Goal: Task Accomplishment & Management: Complete application form

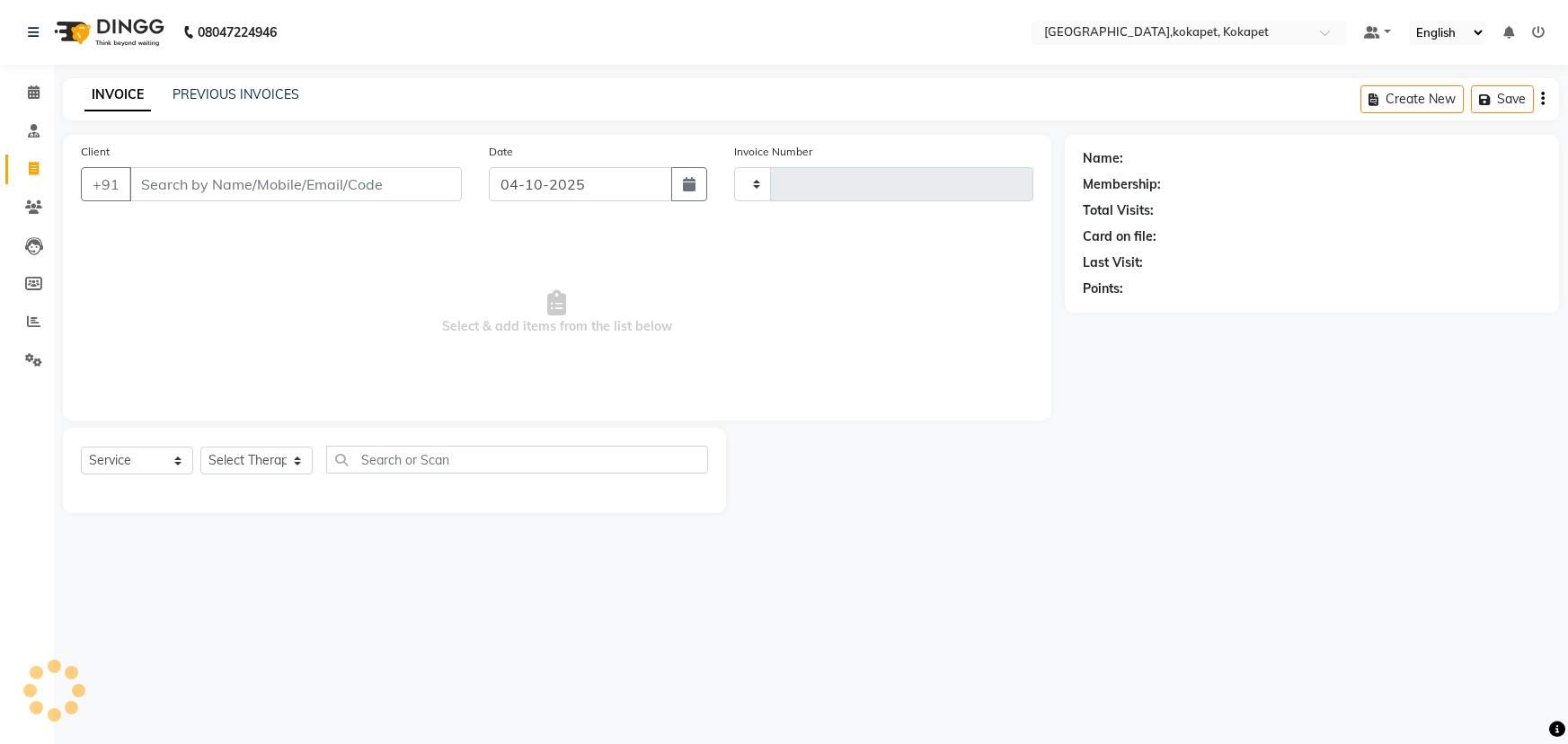
select select "service"
click at [270, 470] on select "Select Therapist" at bounding box center [257, 460] width 113 height 28
type input "0707"
select select "5849"
select select "90647"
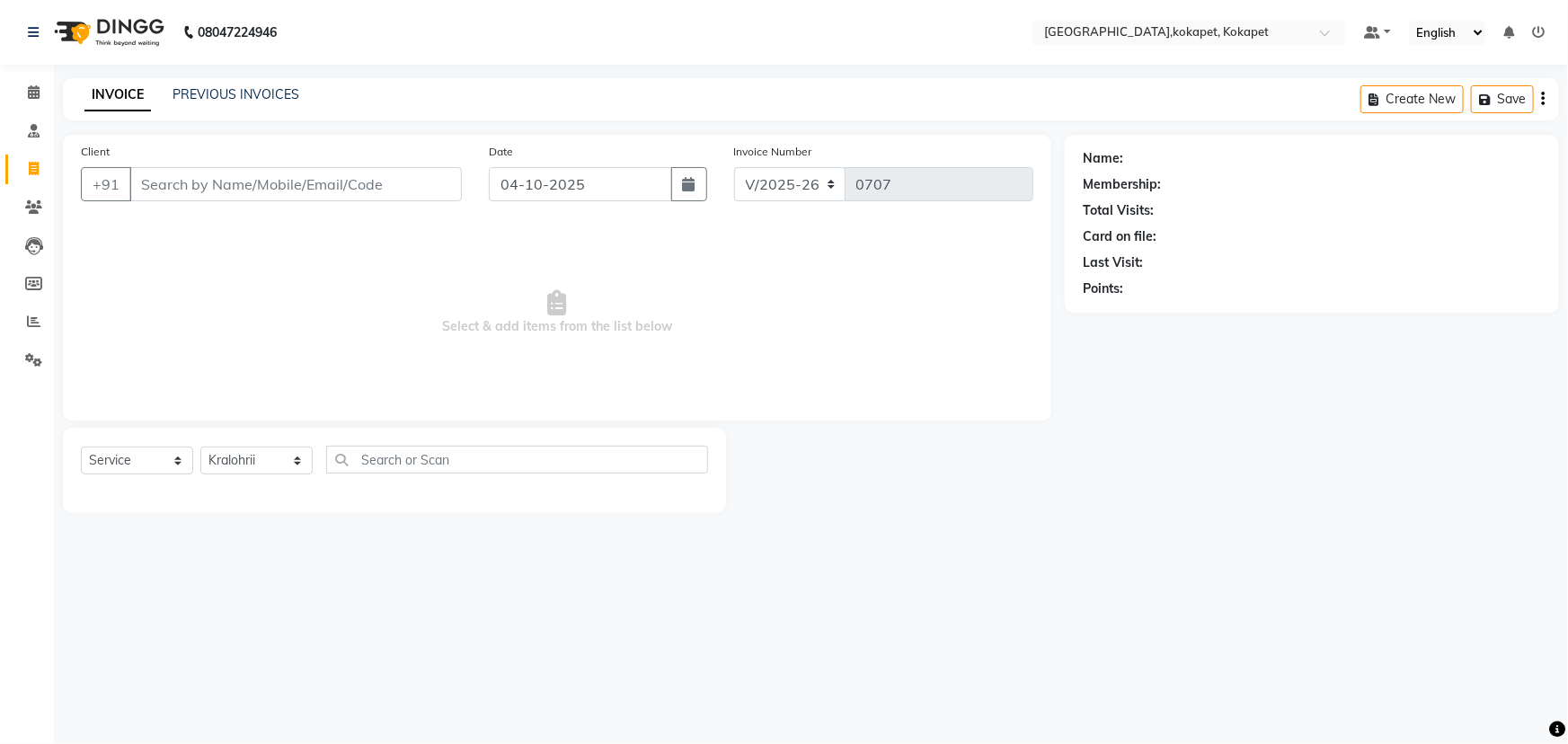
click at [201, 446] on select "Select Therapist Cham Iluning Keerthi Kiran Kralohrii Lucy Maikho Marine Mohit …" at bounding box center [257, 460] width 113 height 28
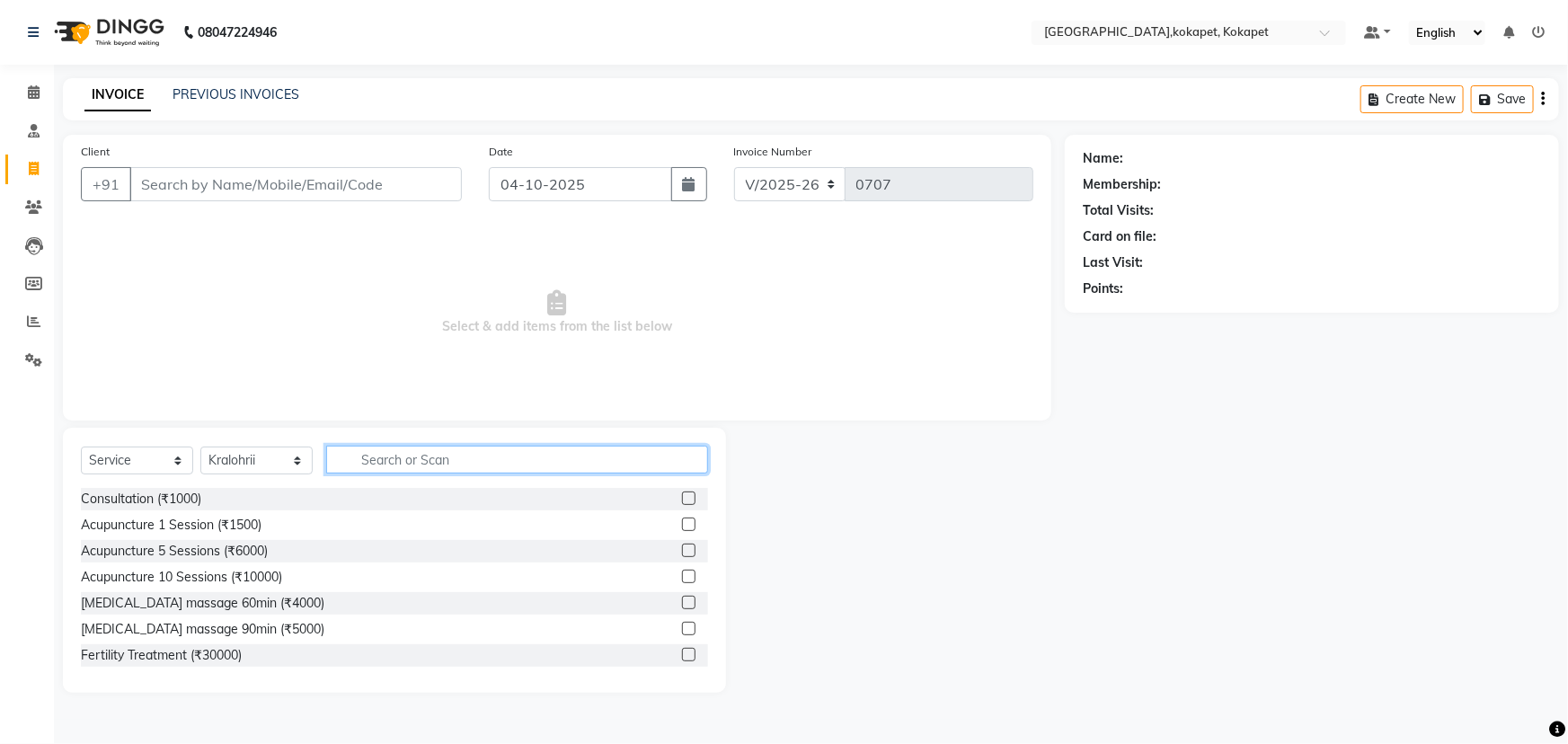
click at [449, 461] on input "text" at bounding box center [516, 459] width 382 height 28
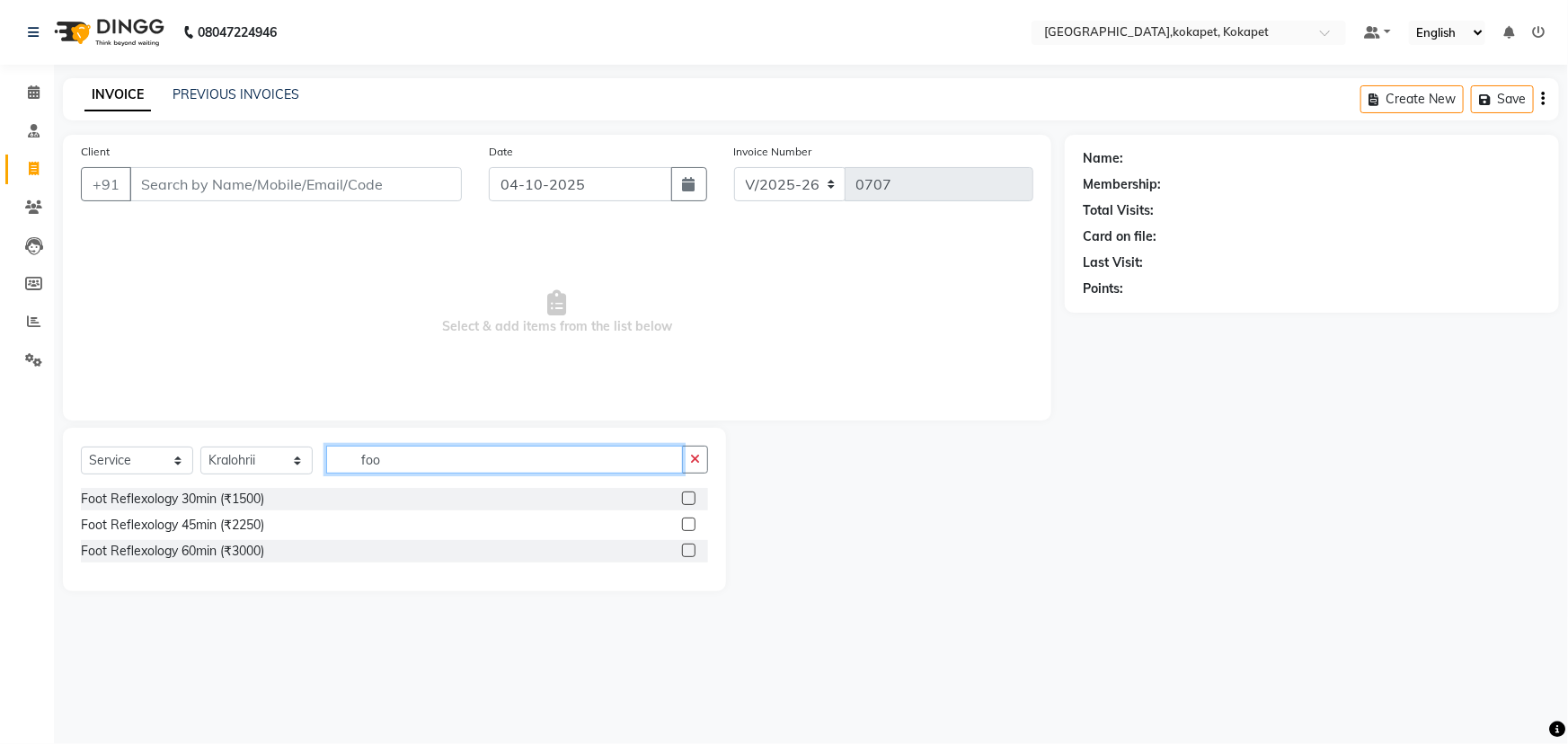
type input "foo"
click at [689, 550] on label at bounding box center [688, 550] width 14 height 14
click at [689, 550] on input "checkbox" at bounding box center [687, 551] width 12 height 12
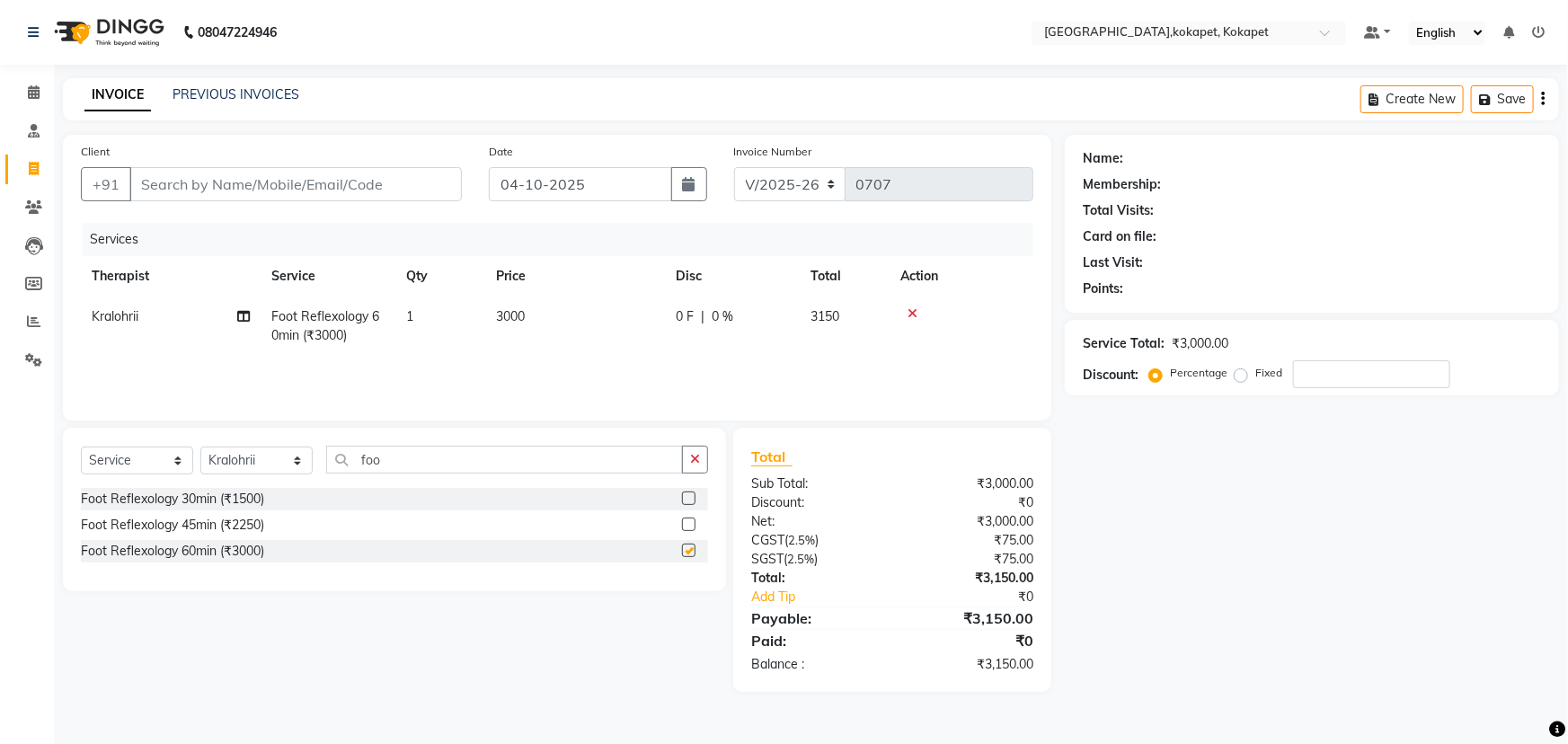
checkbox input "false"
click at [259, 181] on input "Client" at bounding box center [296, 184] width 332 height 34
type input "9"
type input "0"
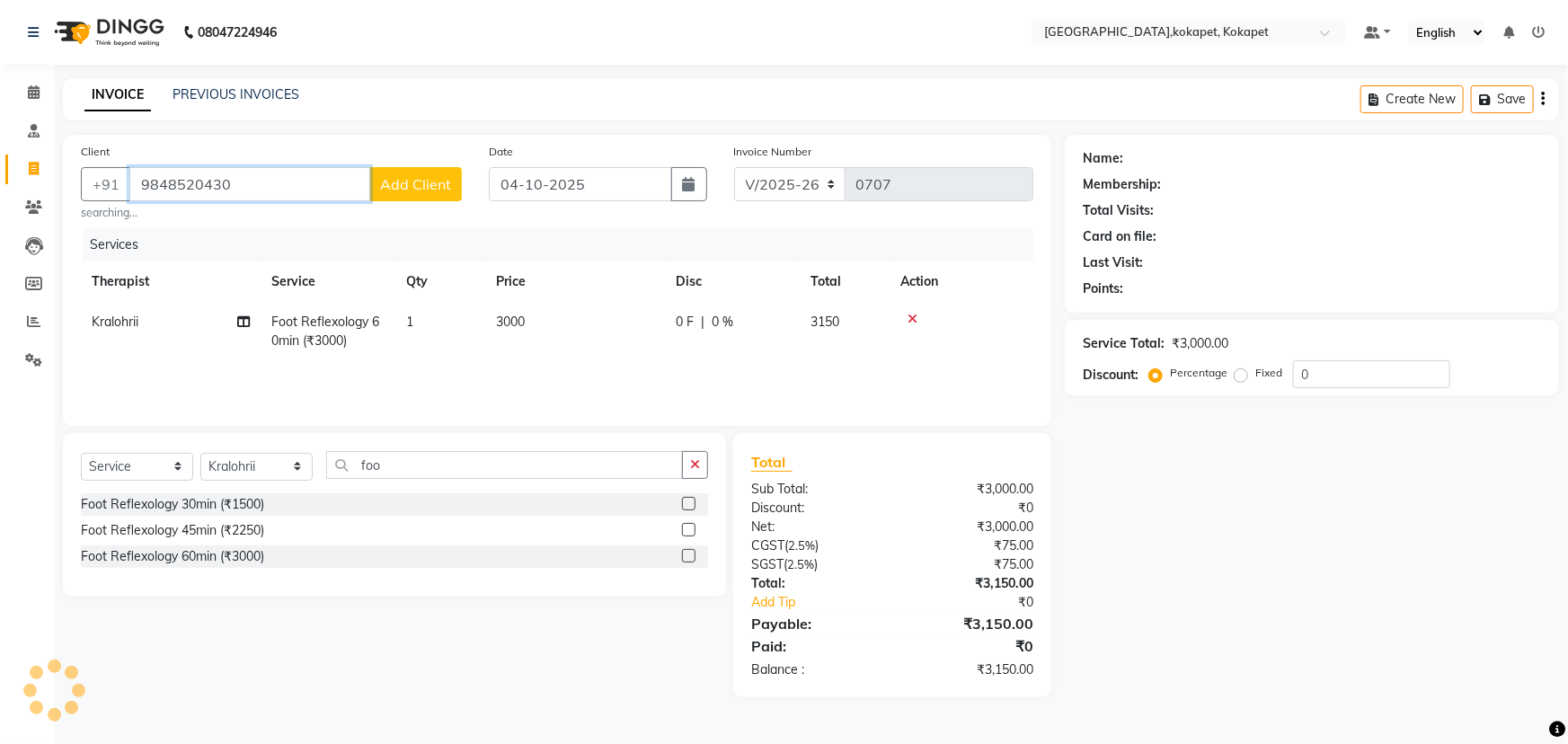
type input "9848520430"
click at [398, 182] on span "Add Client" at bounding box center [416, 184] width 71 height 18
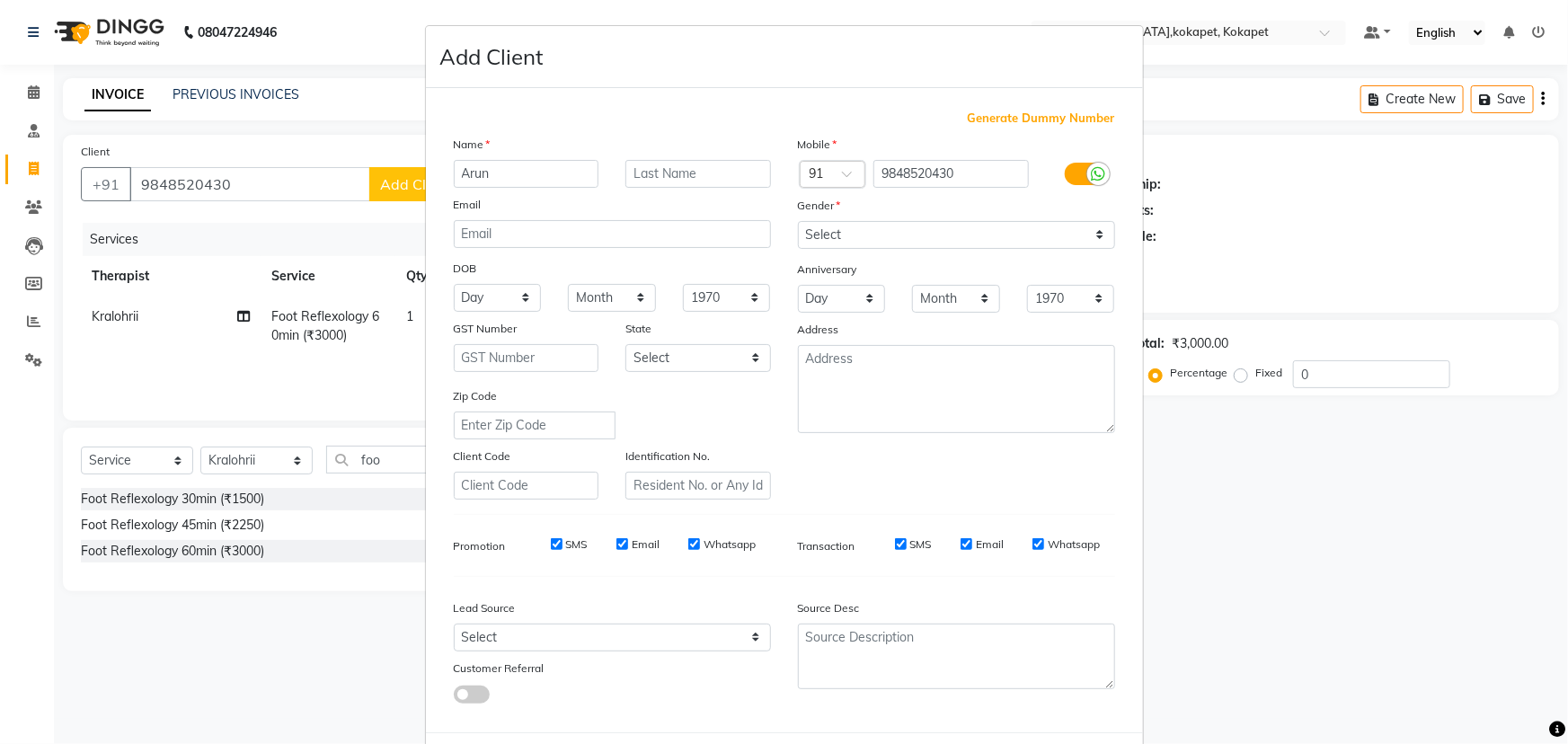
type input "Arun"
click at [661, 182] on input "text" at bounding box center [698, 173] width 145 height 28
type input "J"
click at [815, 237] on select "Select Male Female Other Prefer Not To Say" at bounding box center [956, 235] width 318 height 28
select select "male"
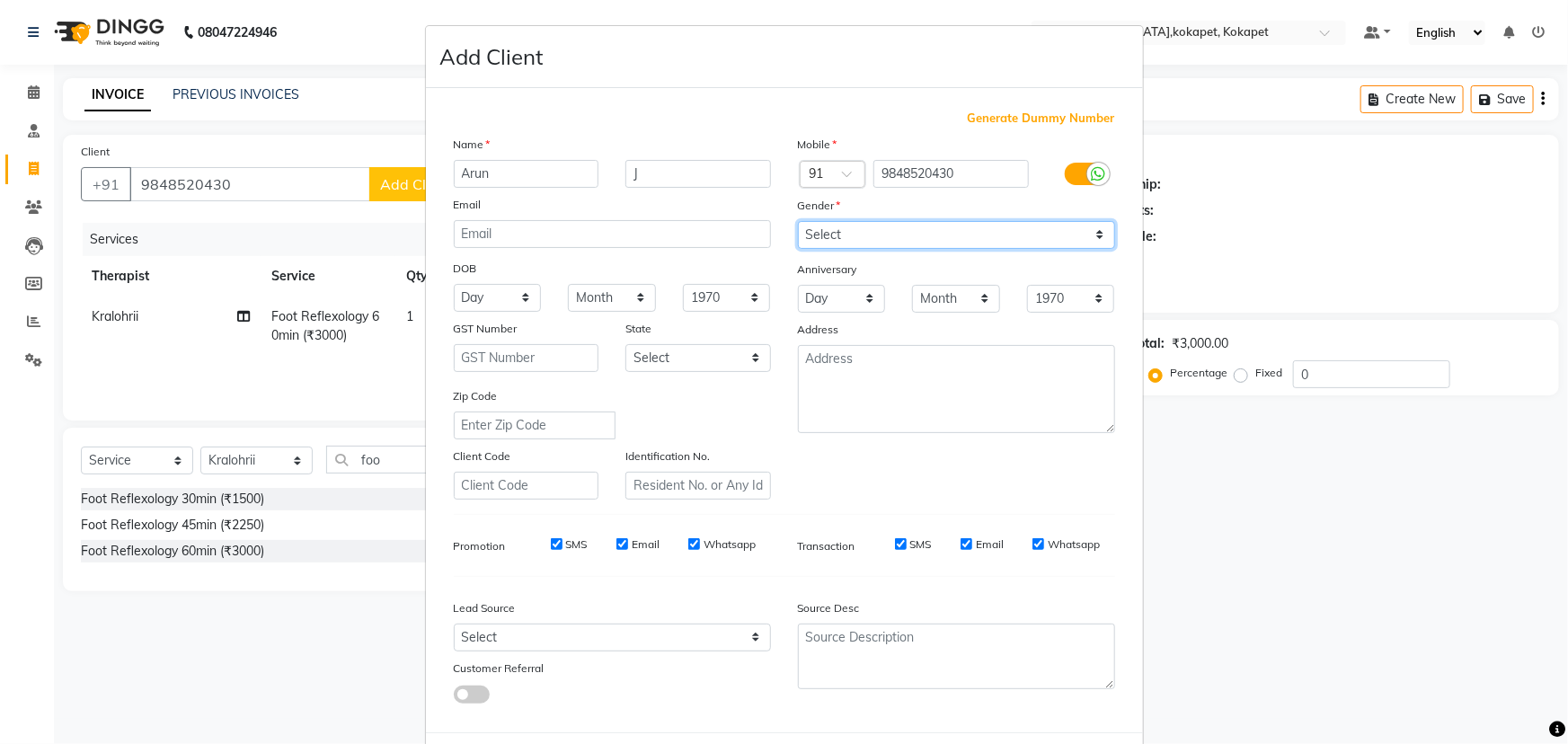
click at [798, 221] on select "Select Male Female Other Prefer Not To Say" at bounding box center [956, 235] width 318 height 28
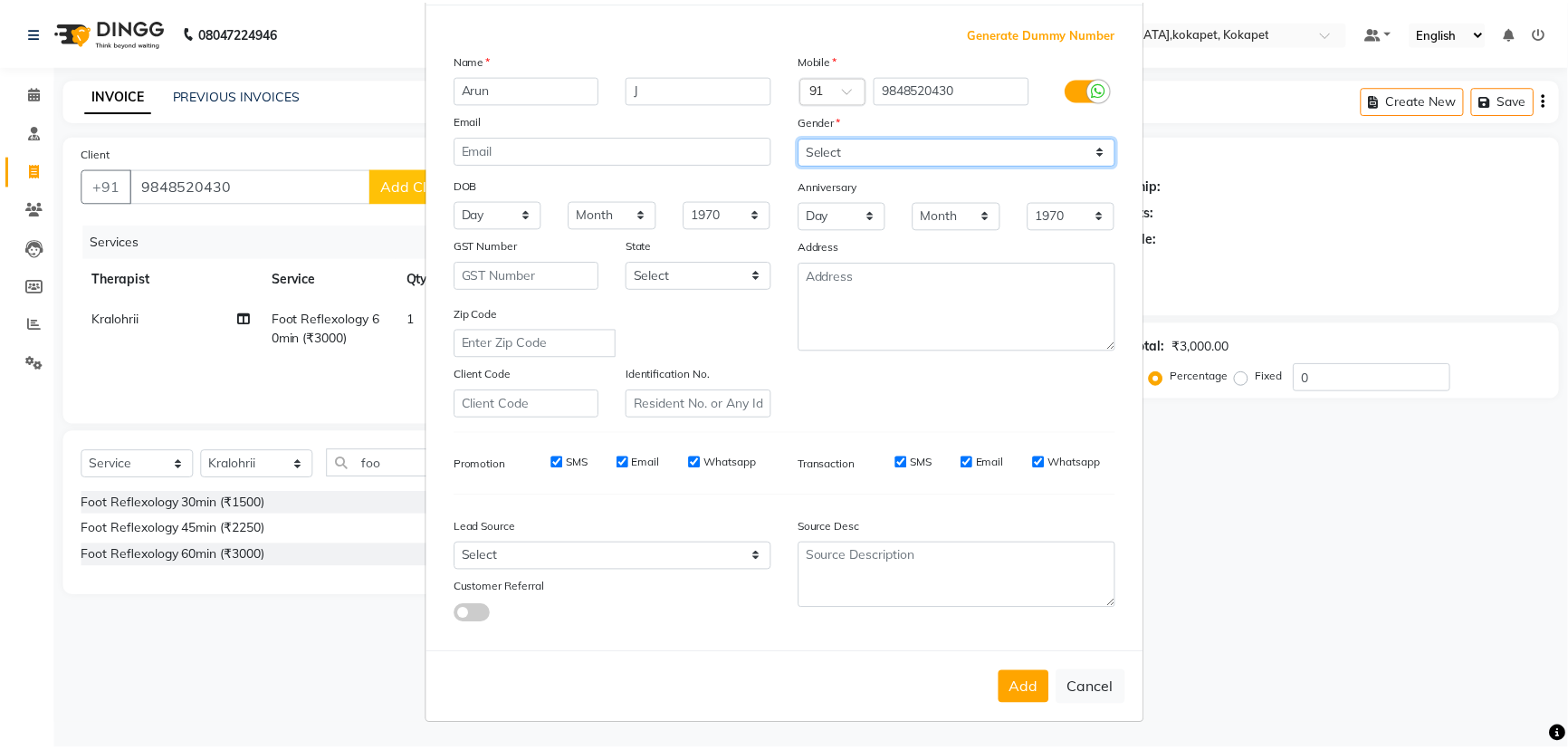
scroll to position [91, 0]
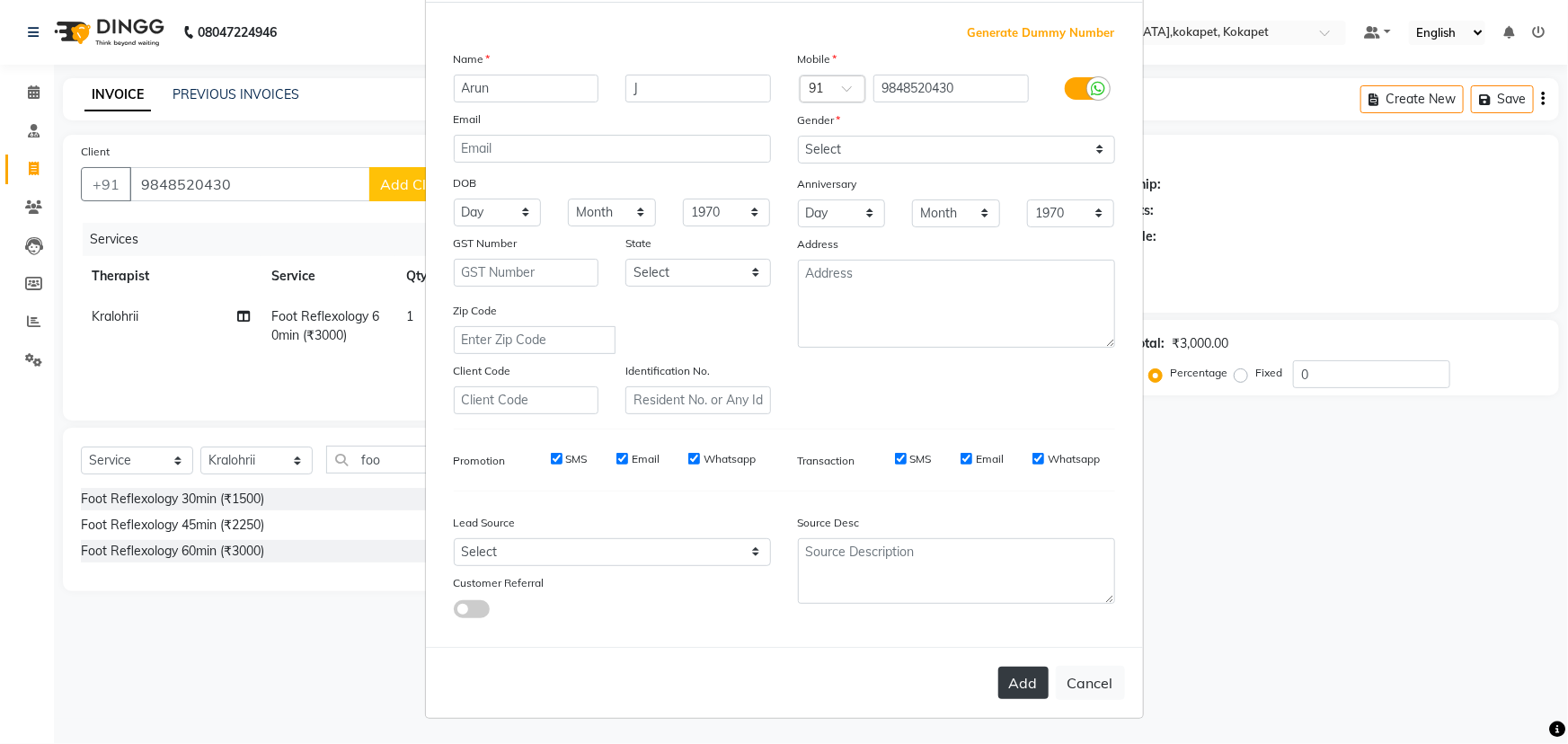
click at [1023, 682] on button "Add" at bounding box center [1023, 683] width 50 height 33
select select
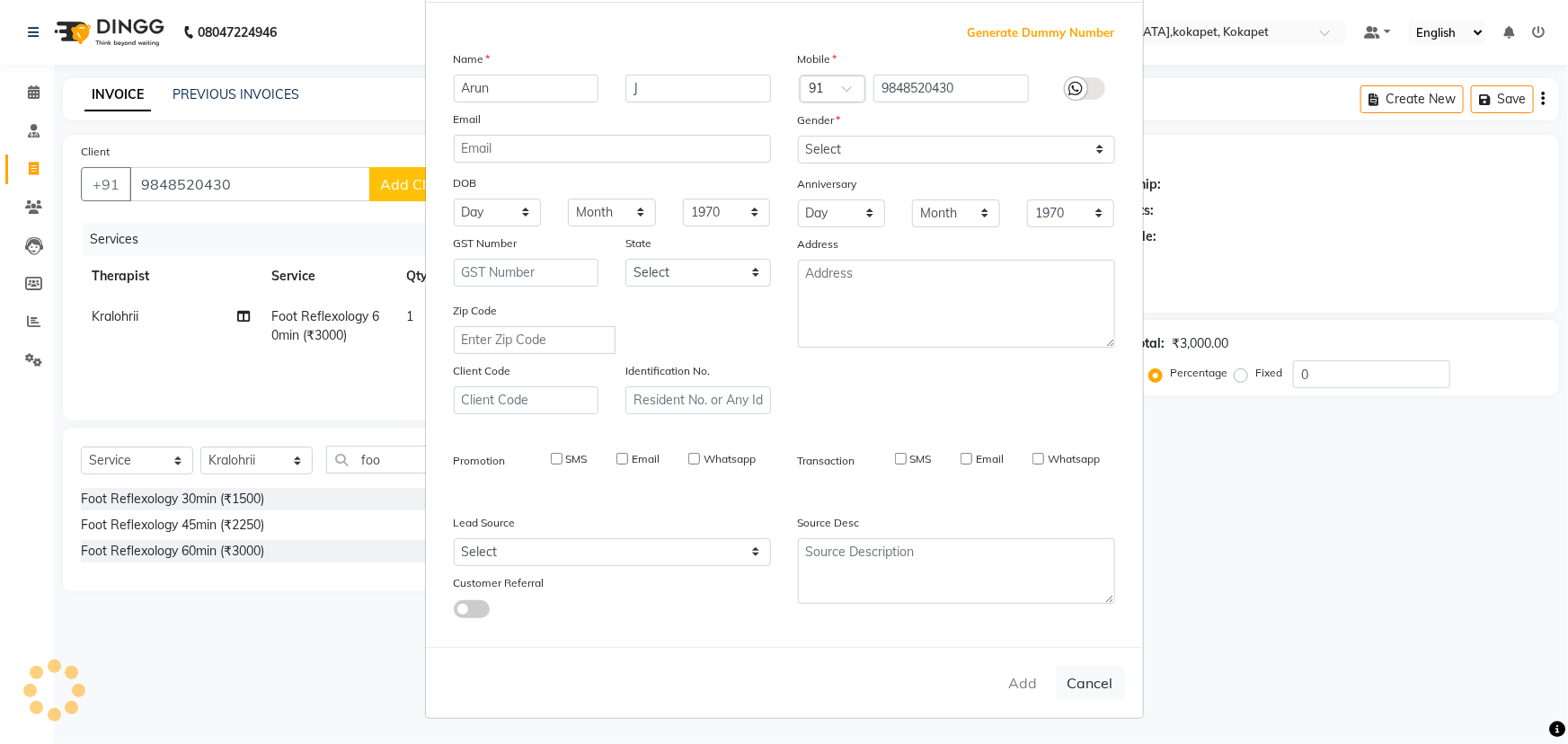
select select
checkbox input "false"
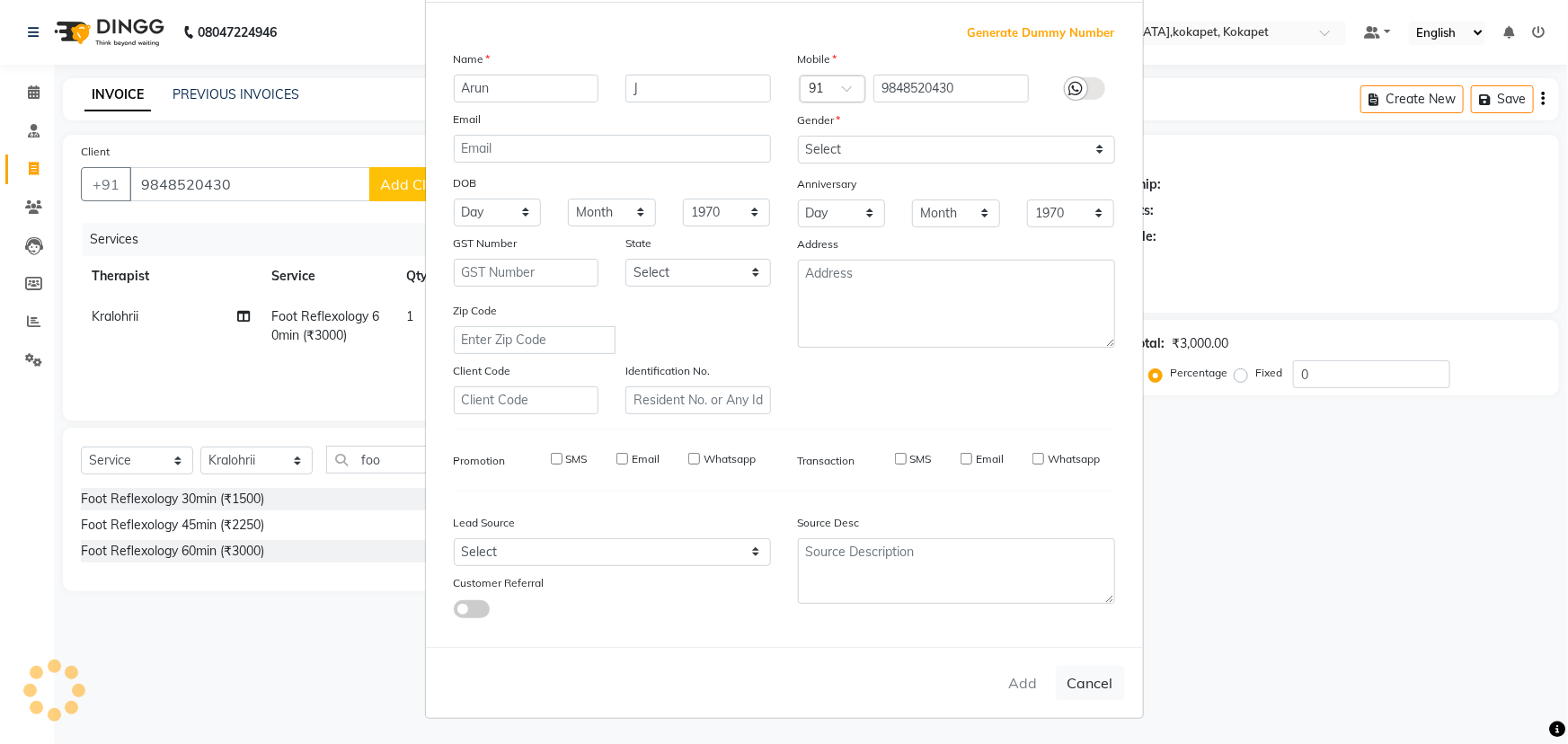
checkbox input "false"
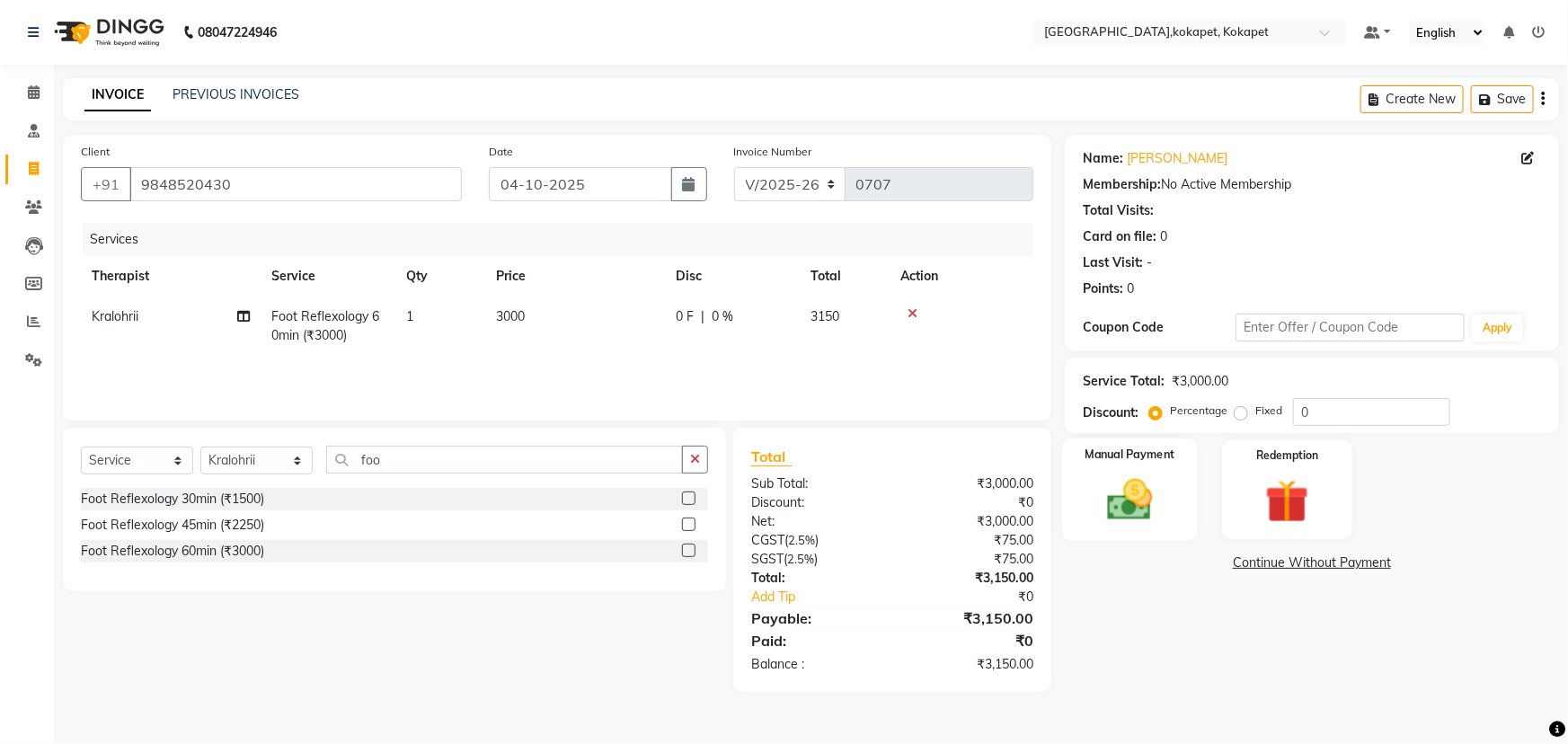
click at [1152, 441] on div "Manual Payment" at bounding box center [1130, 490] width 136 height 103
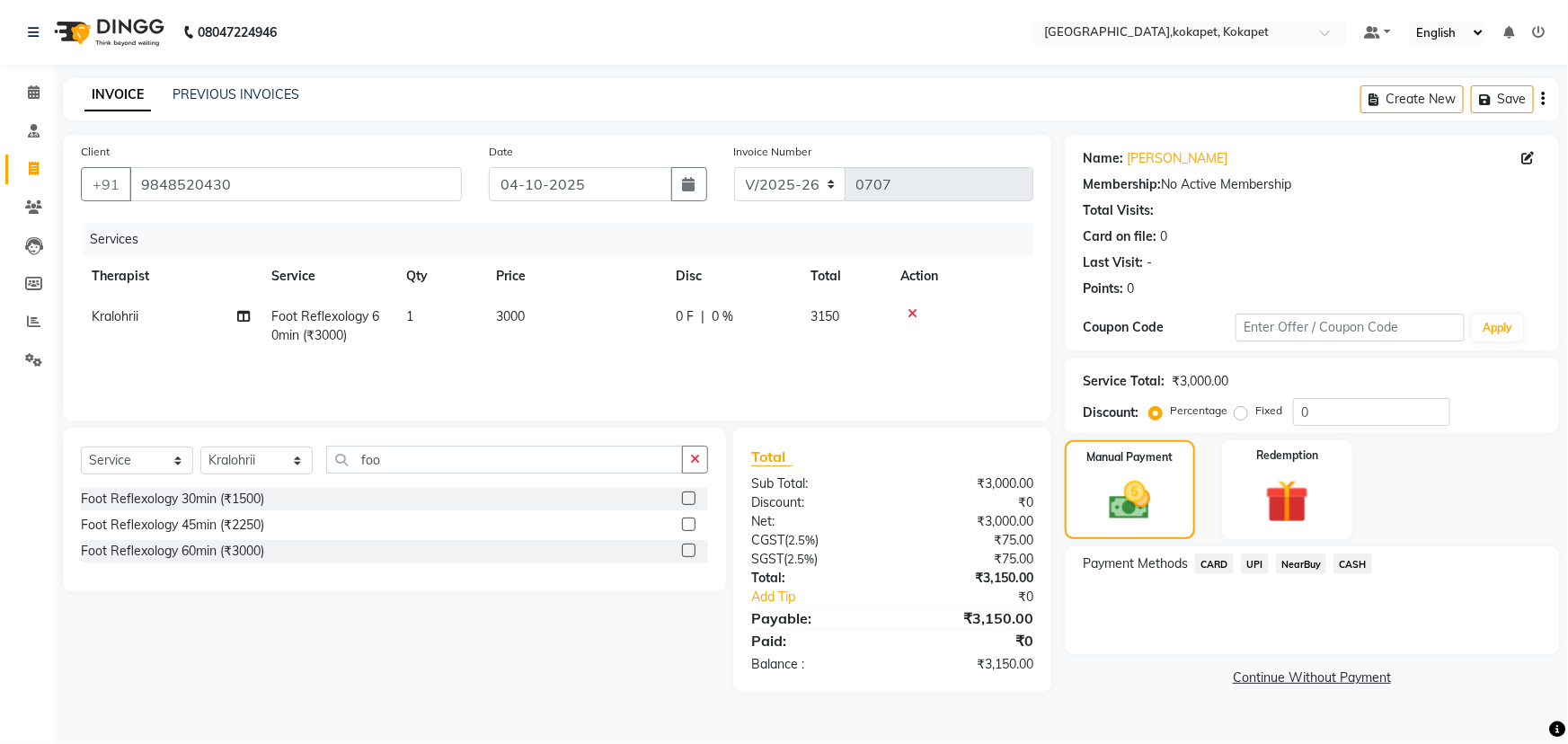
click at [1346, 569] on span "CASH" at bounding box center [1352, 563] width 39 height 21
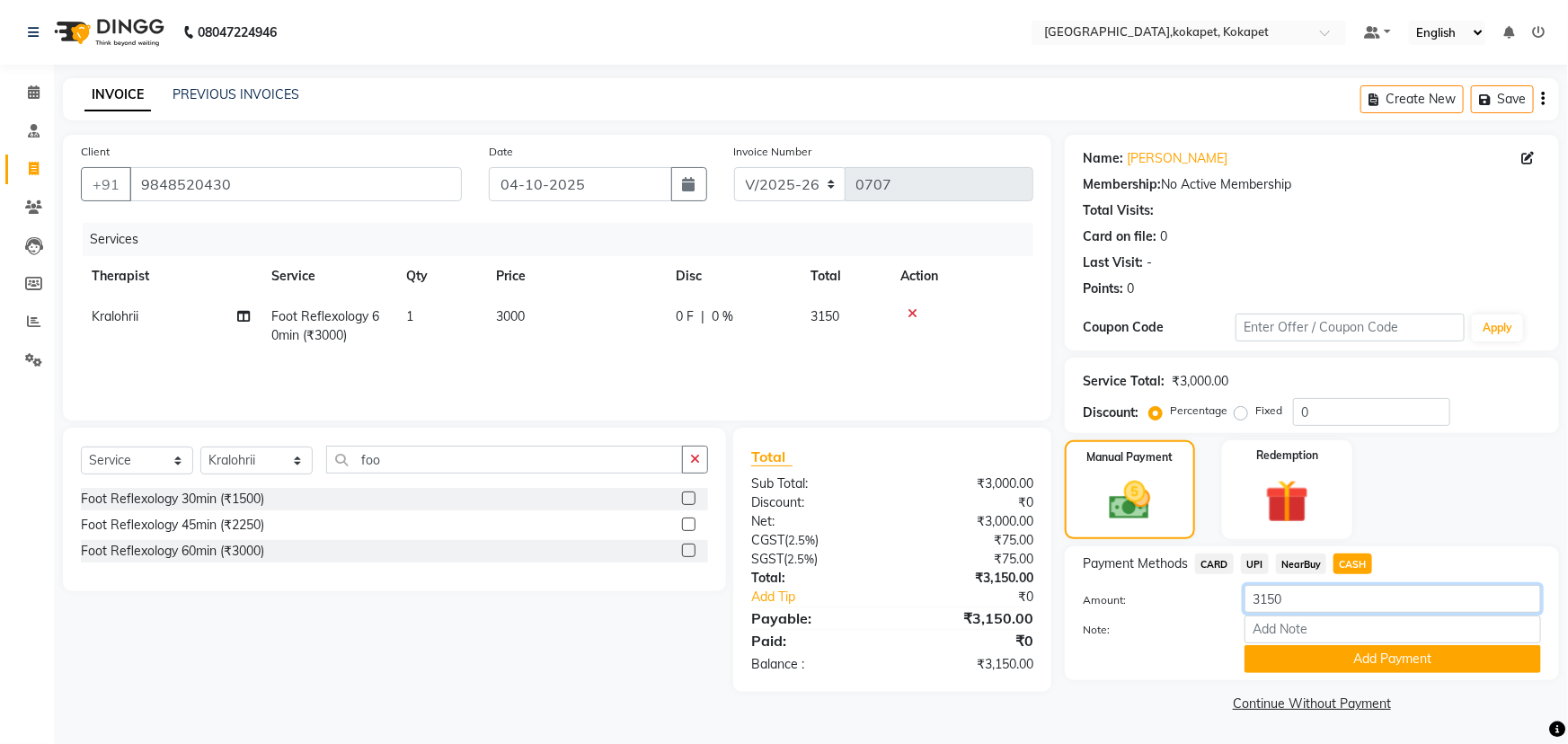
click at [1338, 602] on input "3150" at bounding box center [1392, 599] width 297 height 28
type input "3000"
click at [1448, 660] on button "Add Payment" at bounding box center [1392, 659] width 297 height 28
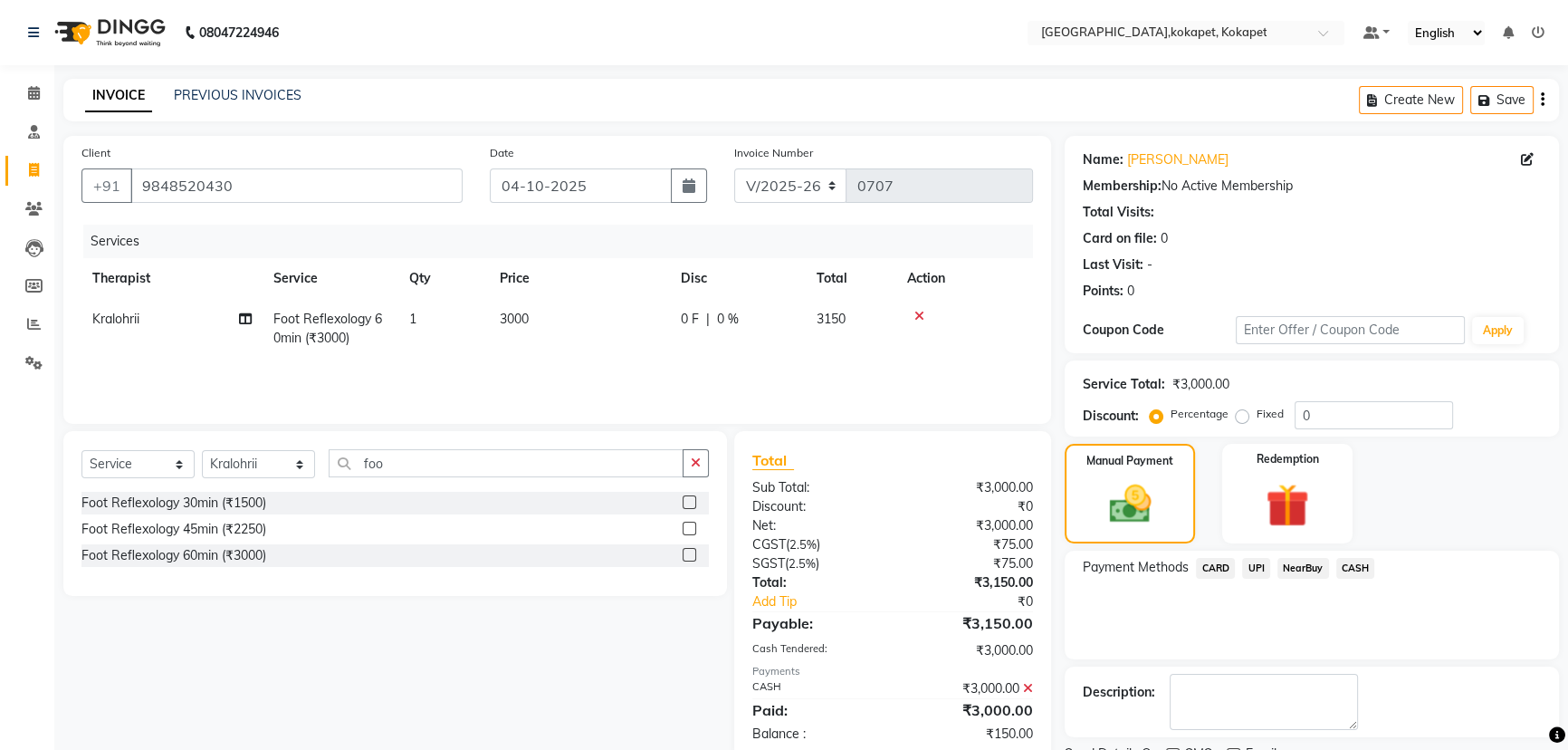
click at [1264, 569] on span "UPI" at bounding box center [1255, 568] width 28 height 21
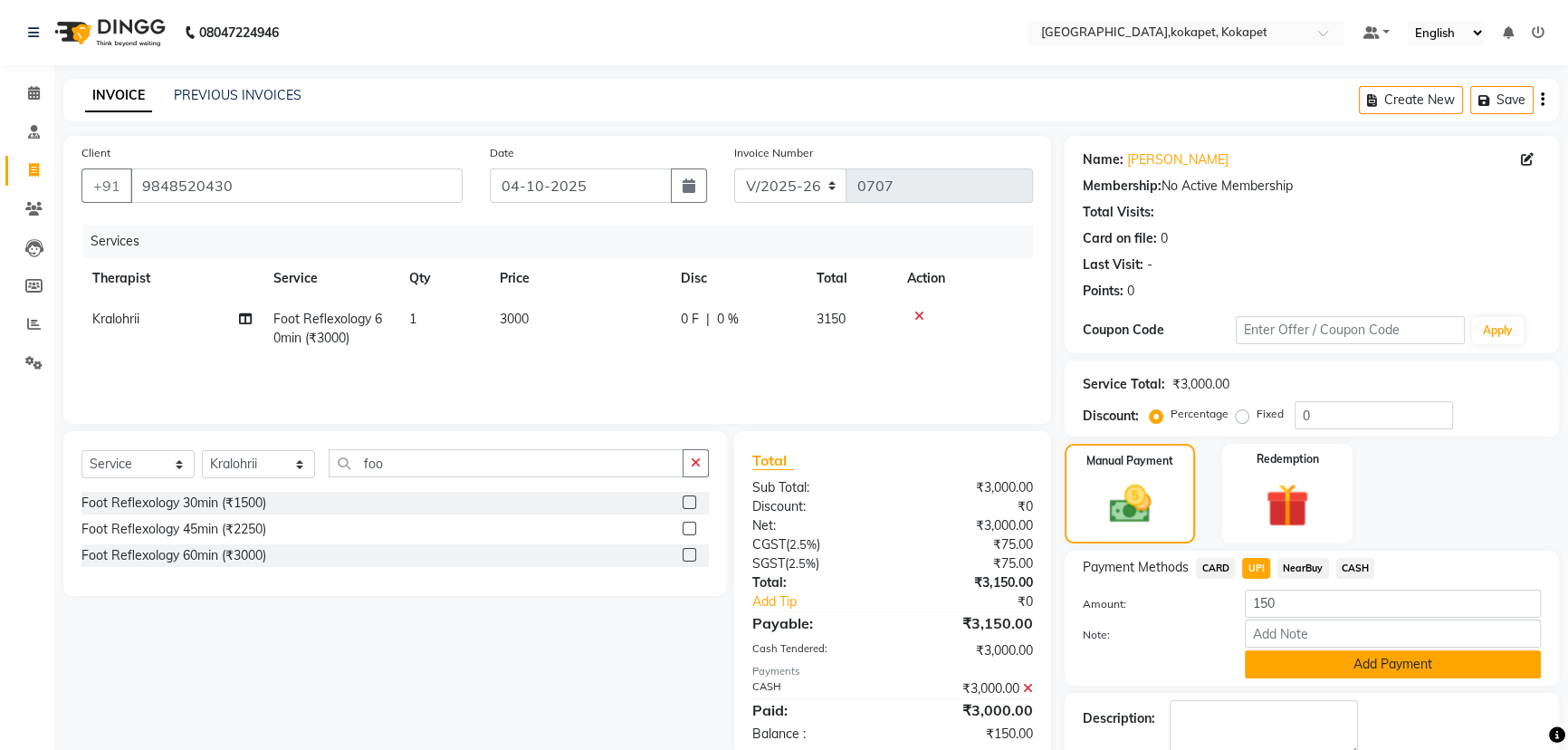
click at [1397, 670] on button "Add Payment" at bounding box center [1392, 664] width 296 height 28
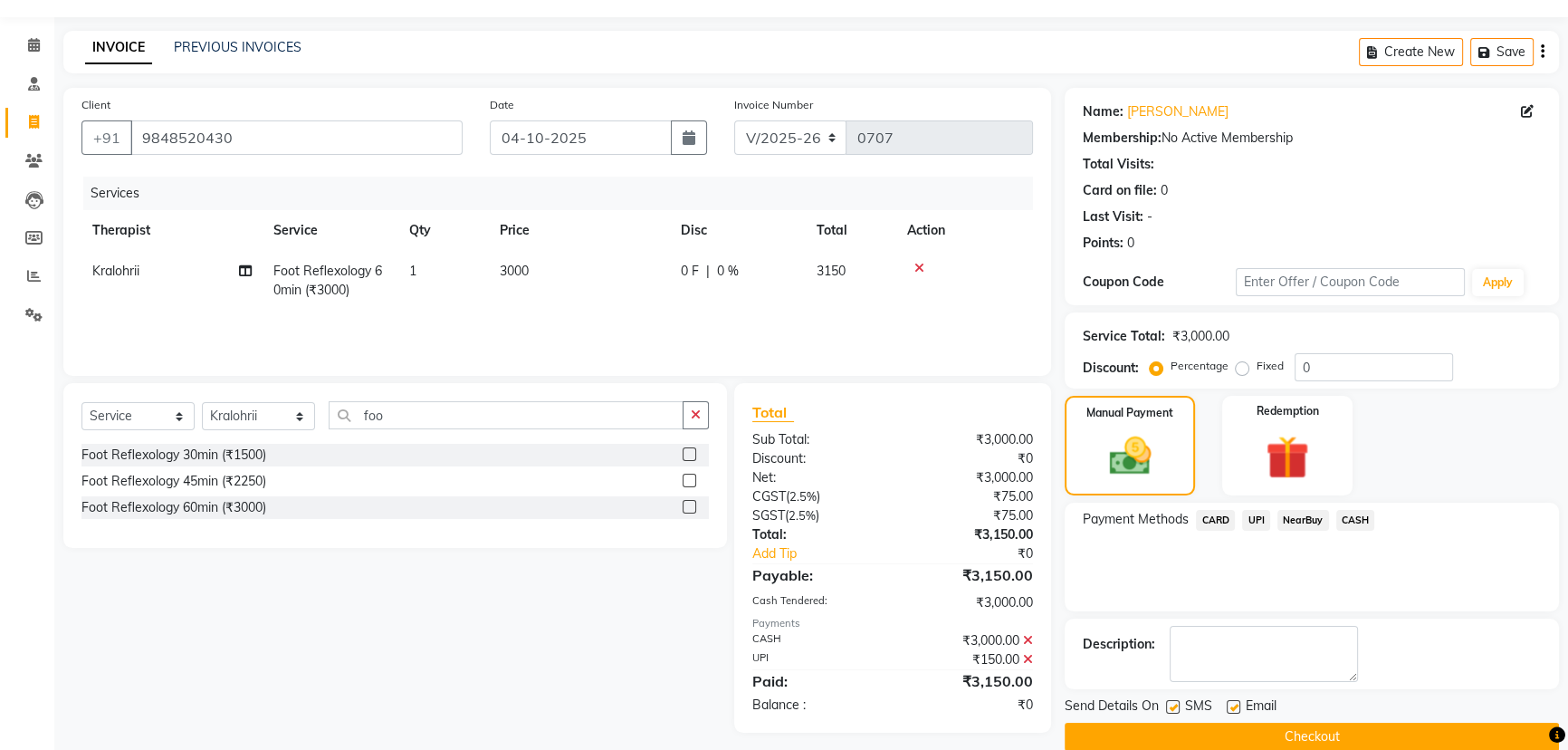
scroll to position [74, 0]
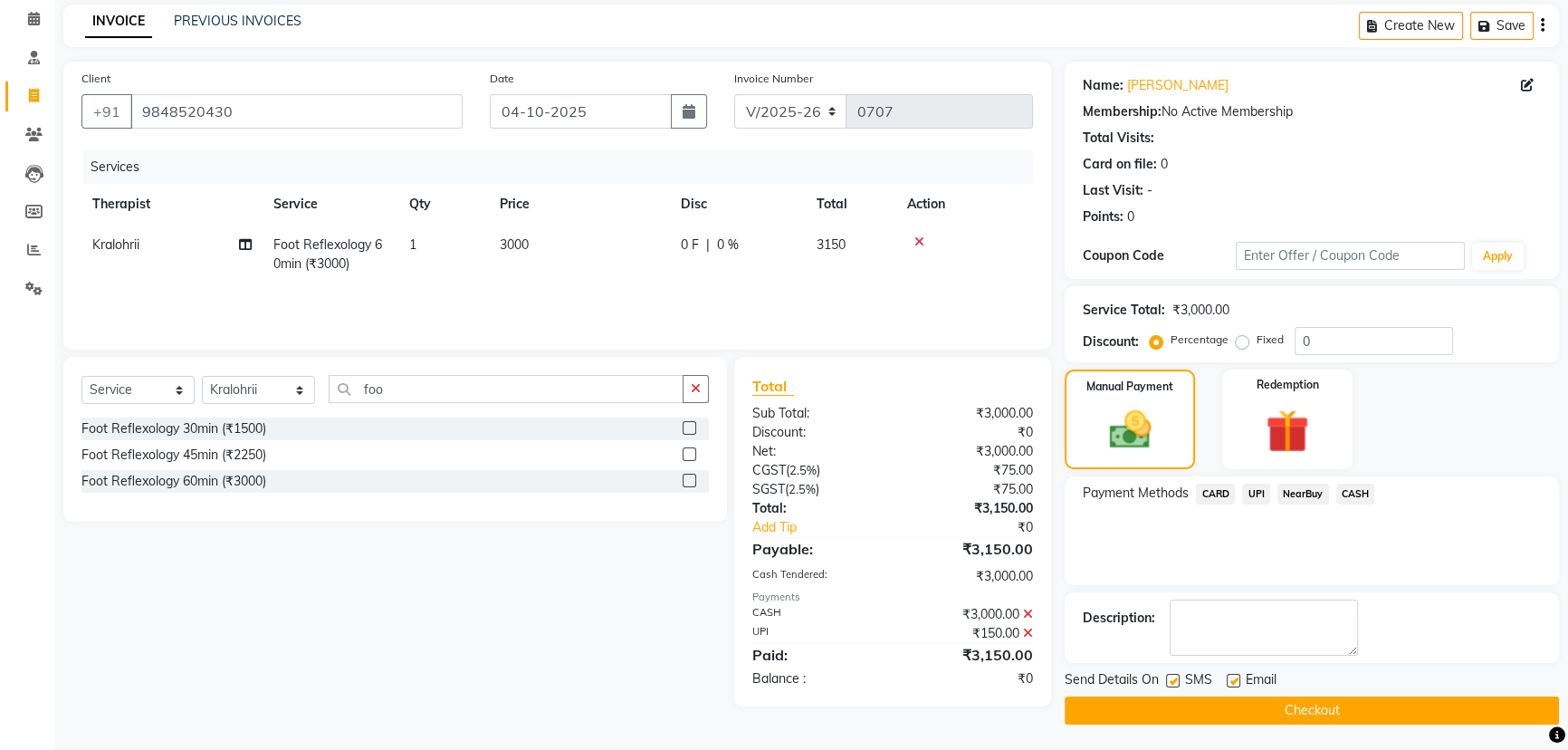
click at [1471, 711] on button "Checkout" at bounding box center [1311, 710] width 495 height 28
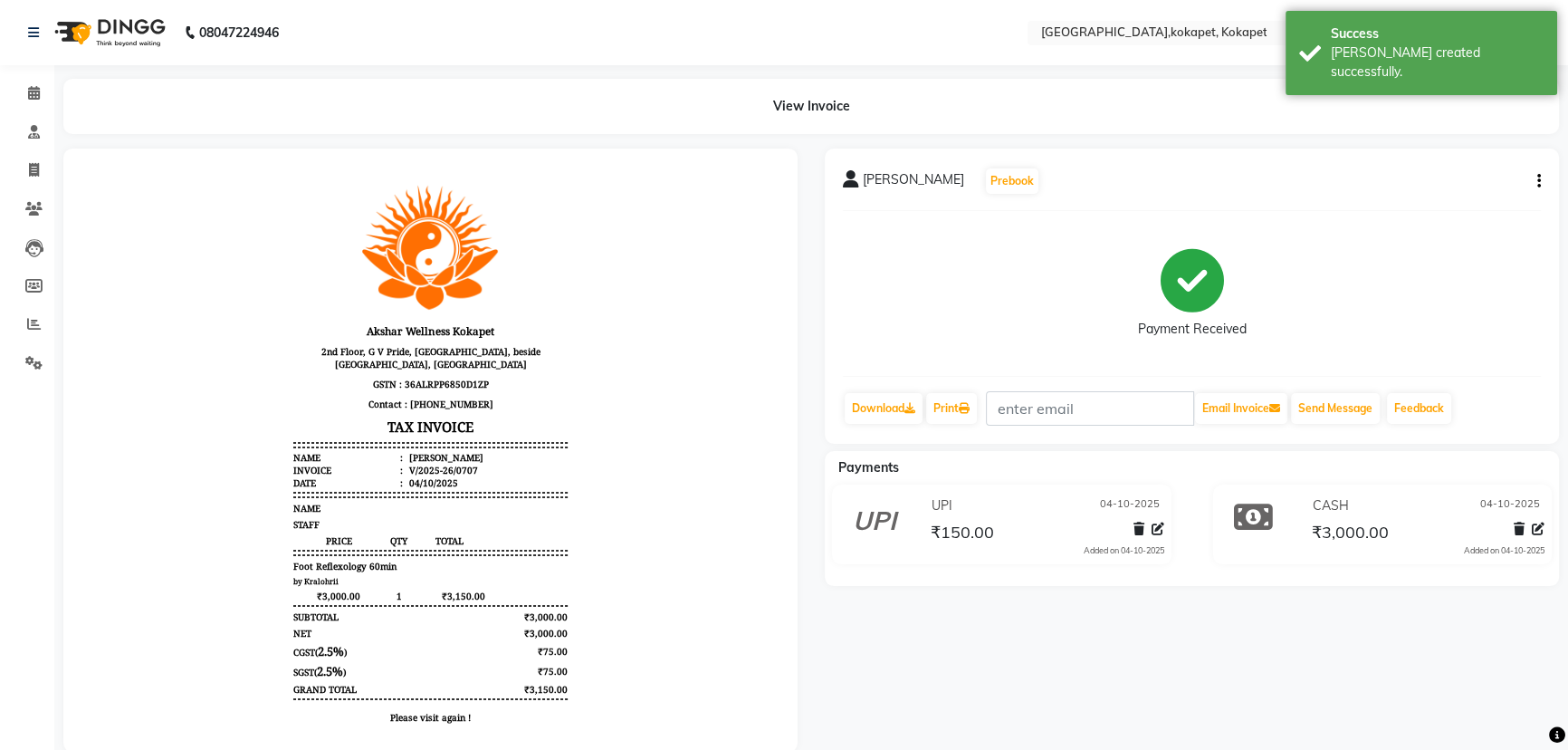
click at [35, 75] on li "Calendar" at bounding box center [27, 93] width 54 height 39
click at [33, 84] on span at bounding box center [34, 93] width 32 height 21
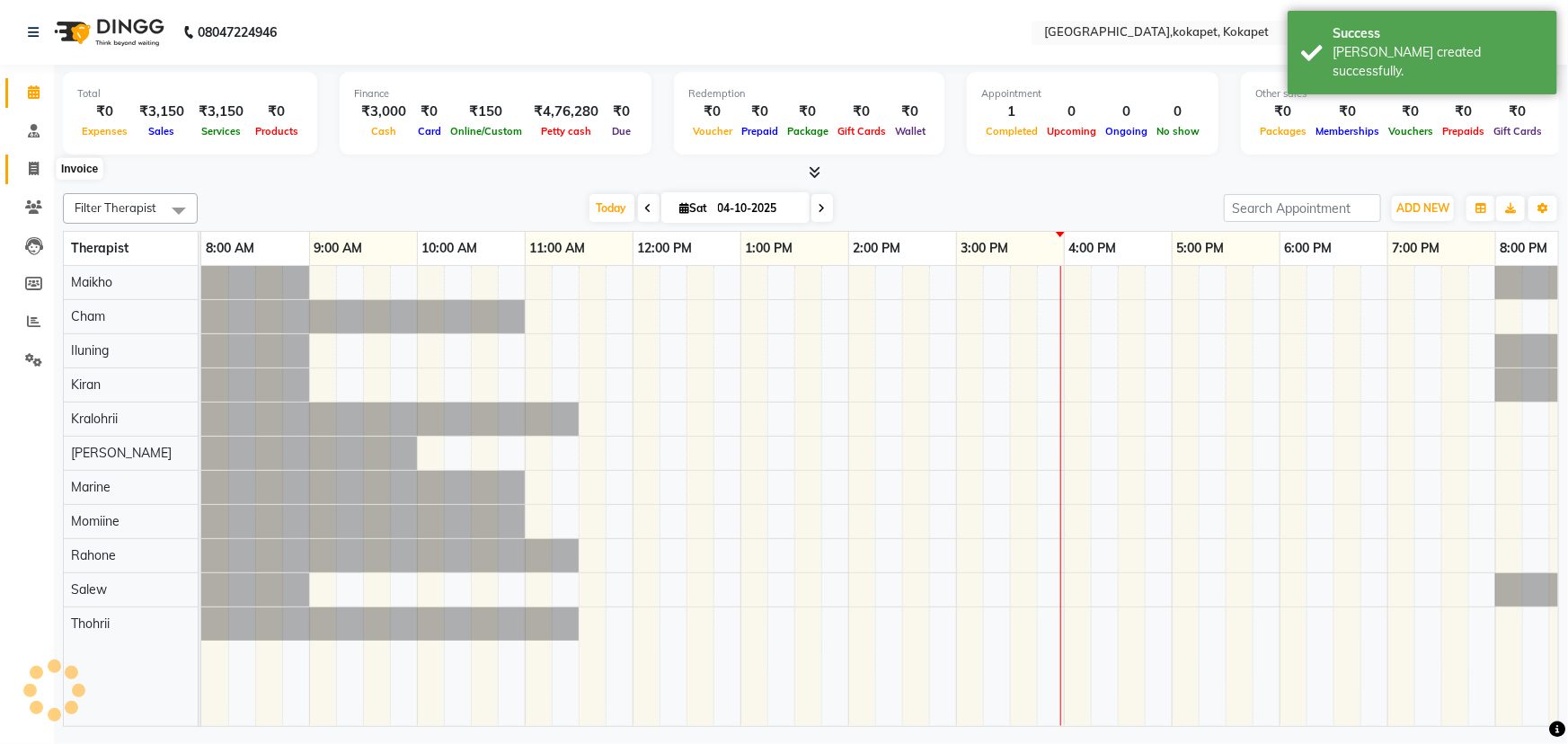
click at [29, 171] on icon at bounding box center [34, 168] width 10 height 14
select select "service"
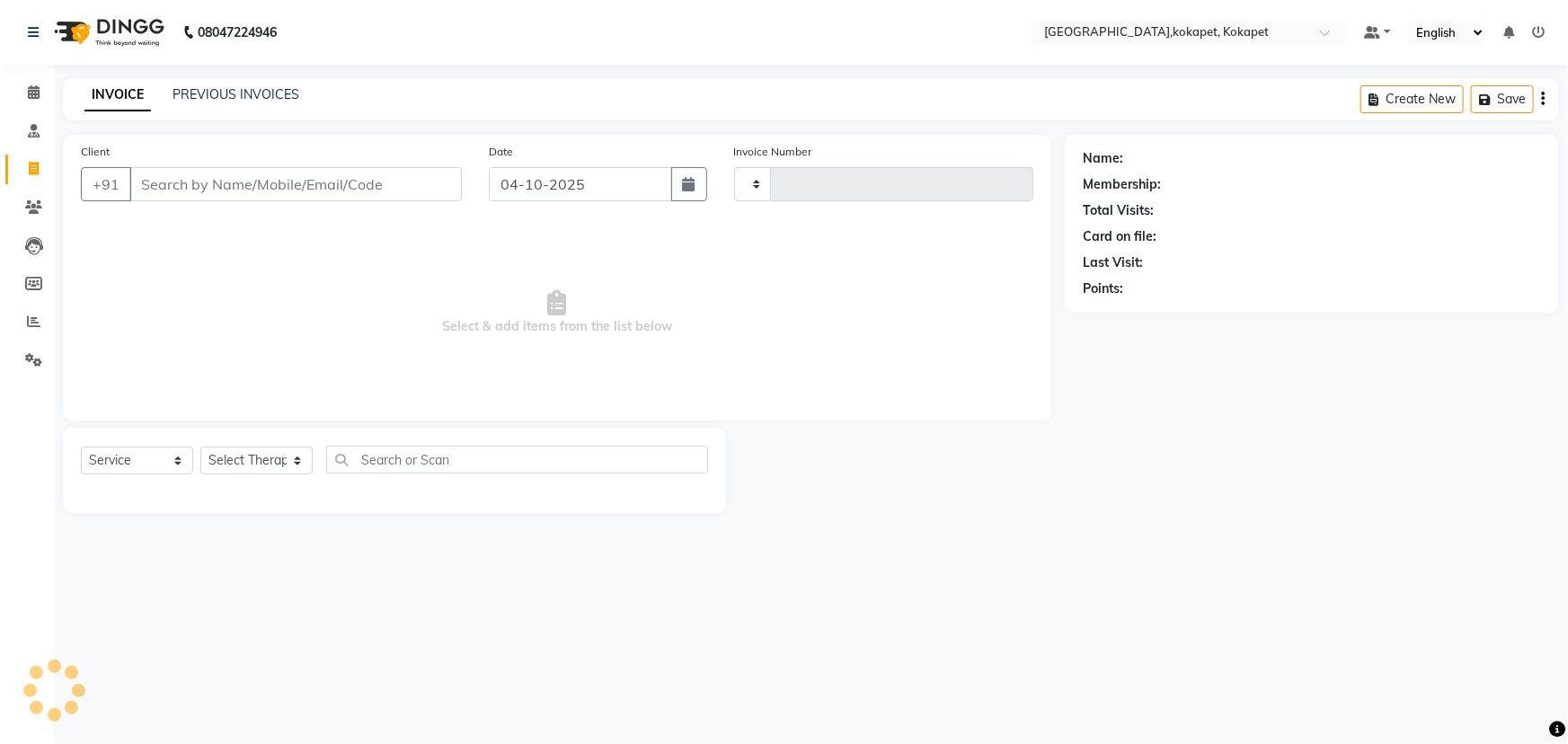
type input "0708"
select select "5849"
click at [205, 103] on div "PREVIOUS INVOICES" at bounding box center [236, 94] width 127 height 19
click at [205, 98] on link "PREVIOUS INVOICES" at bounding box center [236, 94] width 127 height 16
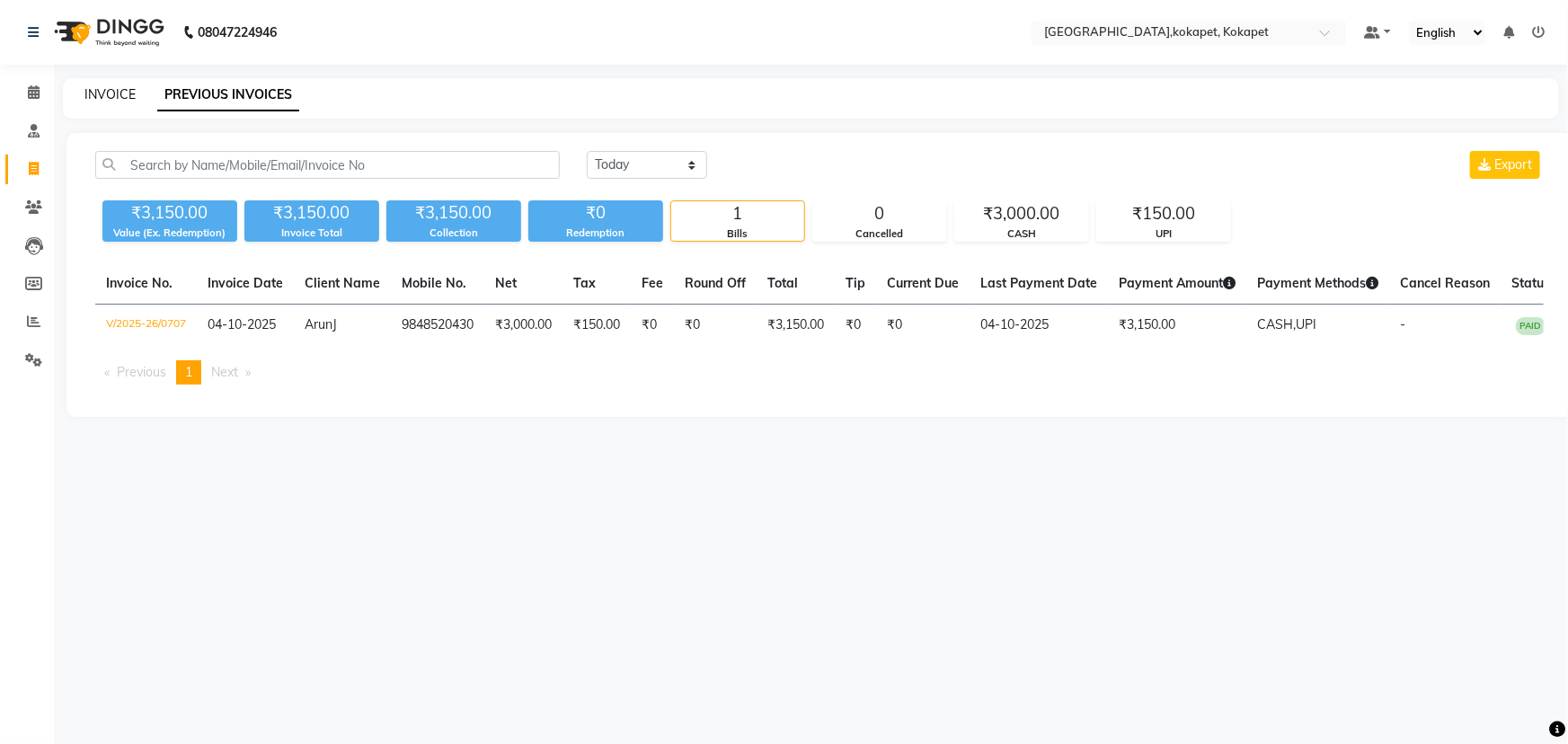
click at [94, 86] on link "INVOICE" at bounding box center [110, 94] width 51 height 16
select select "service"
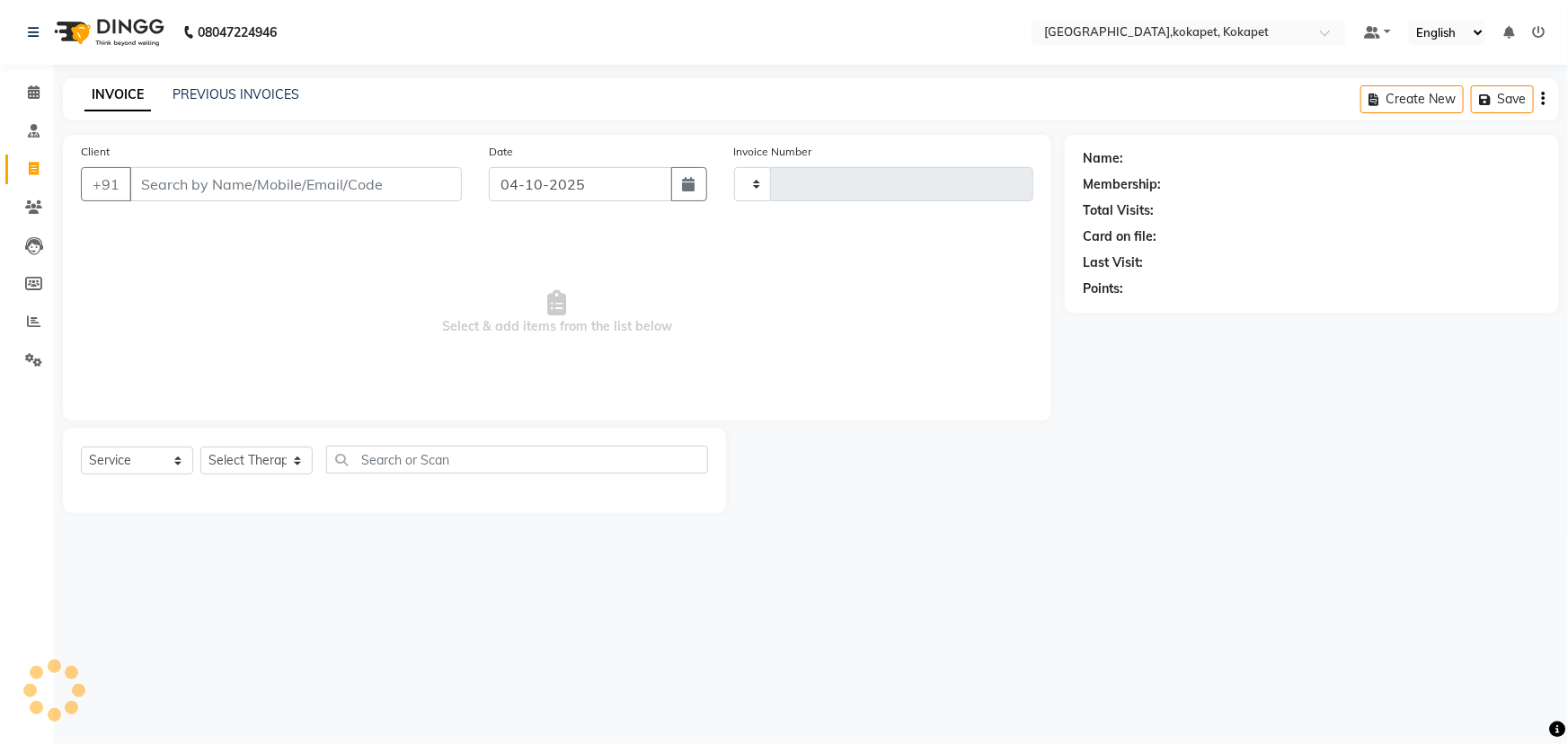
type input "0708"
select select "5849"
click at [25, 97] on span at bounding box center [34, 93] width 32 height 21
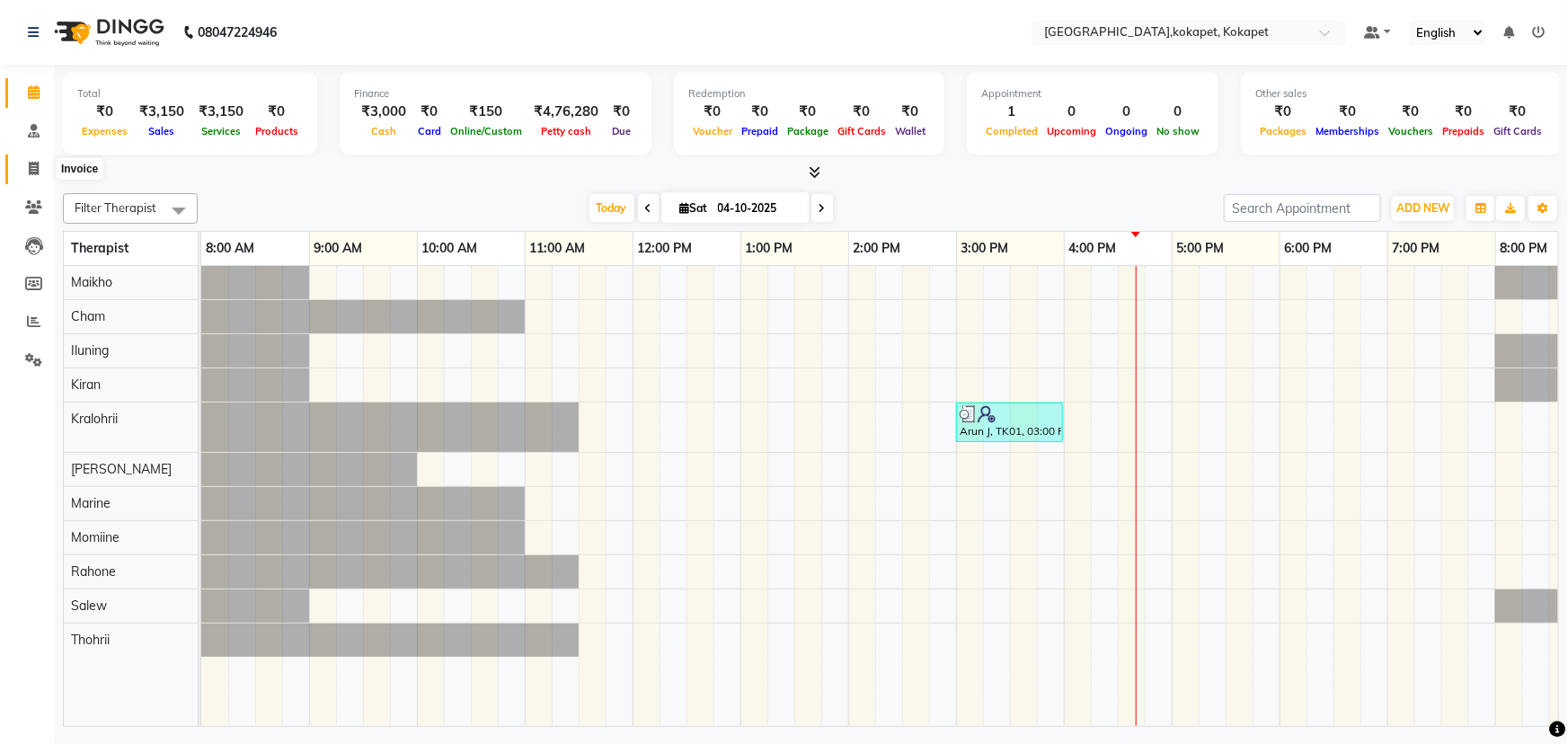
click at [36, 159] on span at bounding box center [34, 169] width 32 height 21
select select "service"
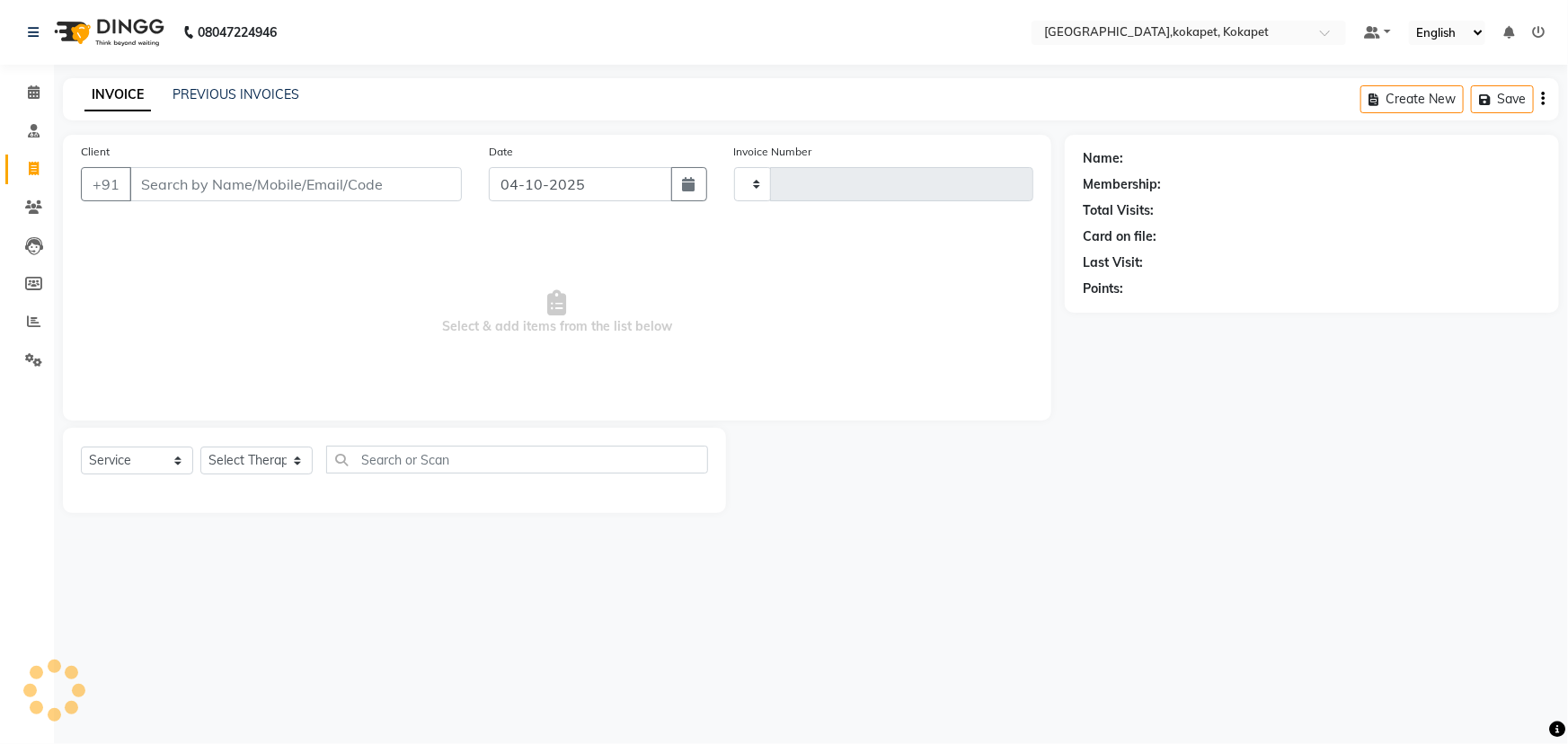
type input "0708"
select select "5849"
type input "7.5 2yrs"
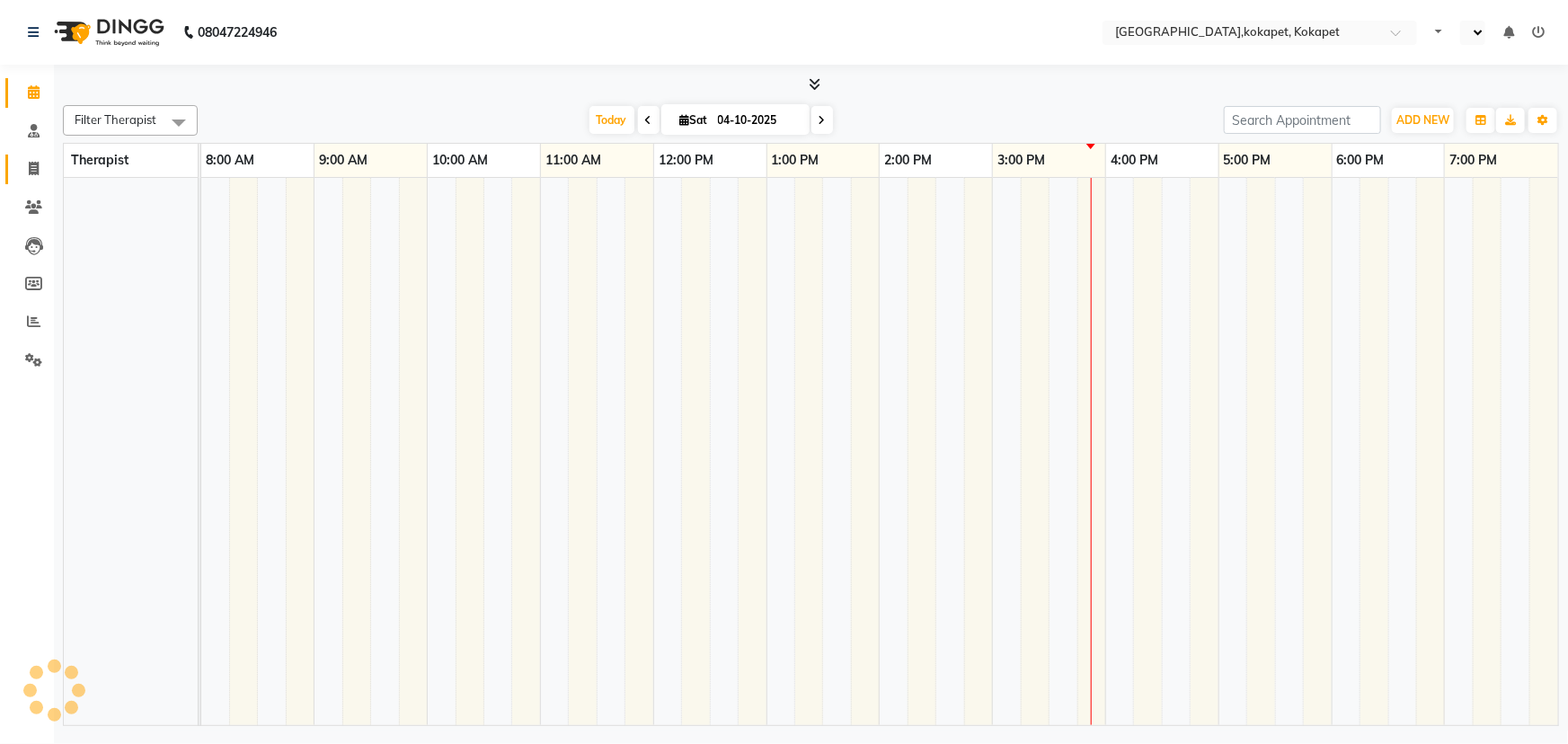
select select "en"
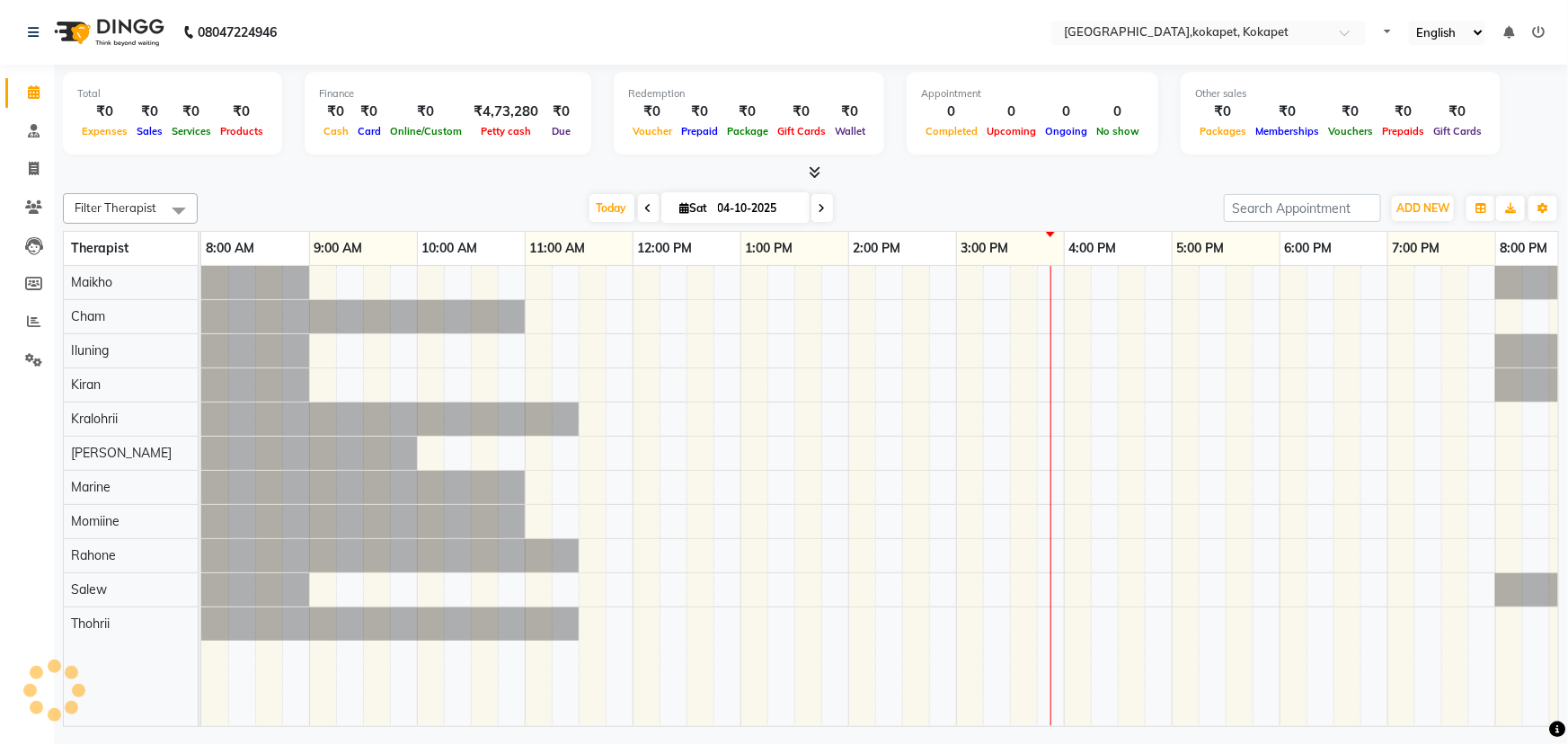
scroll to position [0, 44]
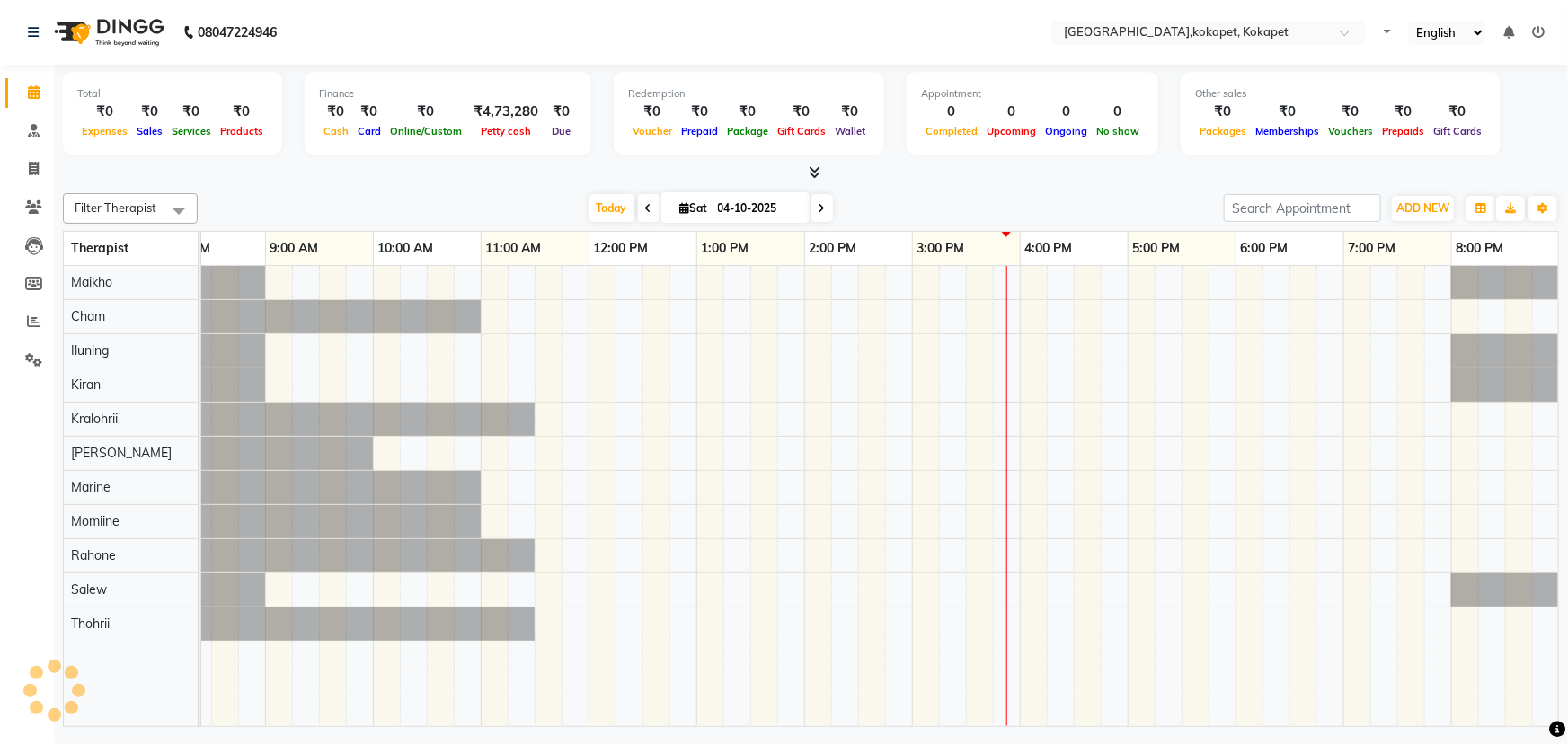
click at [34, 184] on li "Invoice" at bounding box center [26, 169] width 54 height 39
click at [26, 170] on span at bounding box center [34, 169] width 32 height 21
select select "service"
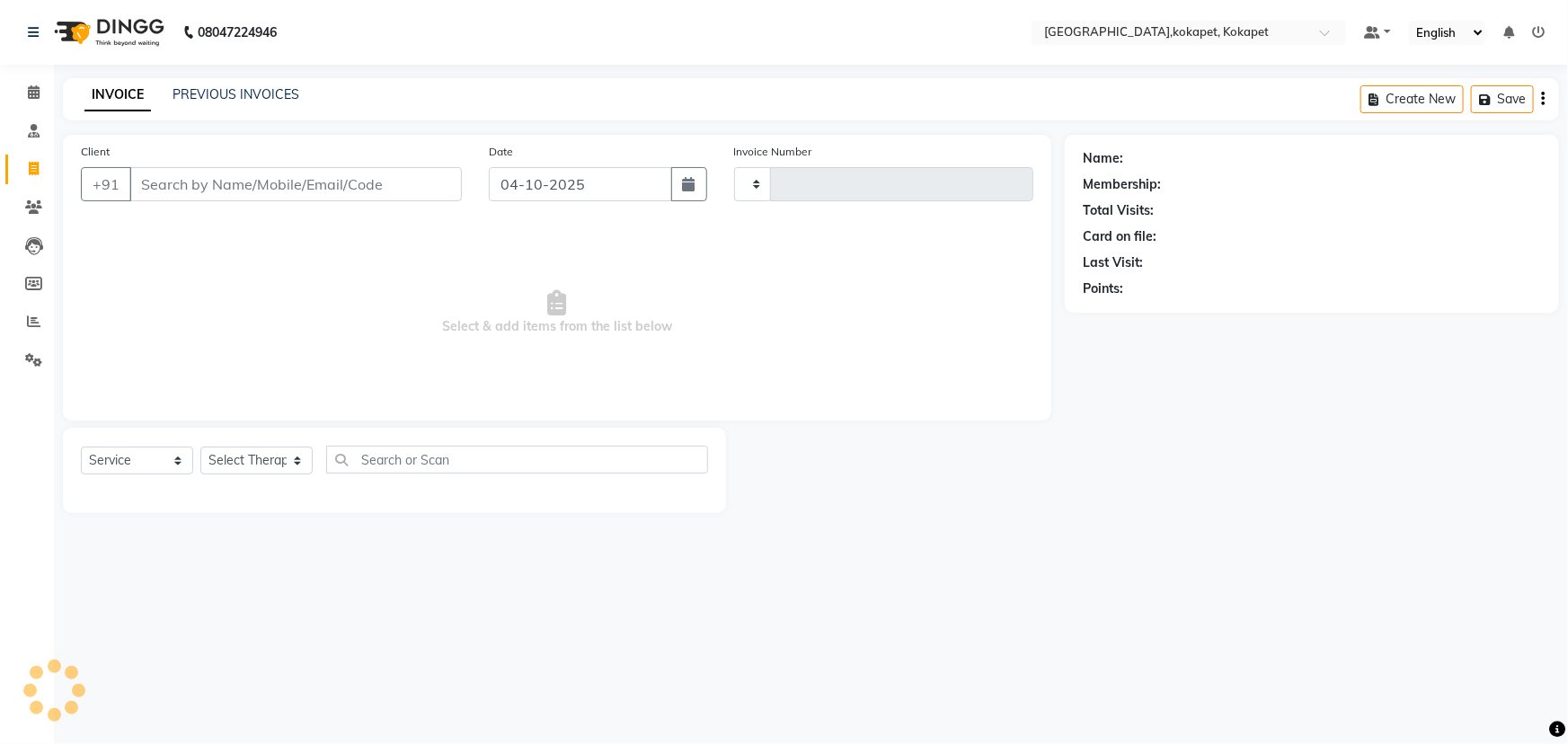
type input "0707"
select select "5849"
click at [228, 174] on input "Client" at bounding box center [296, 184] width 332 height 34
select select "5849"
select select "service"
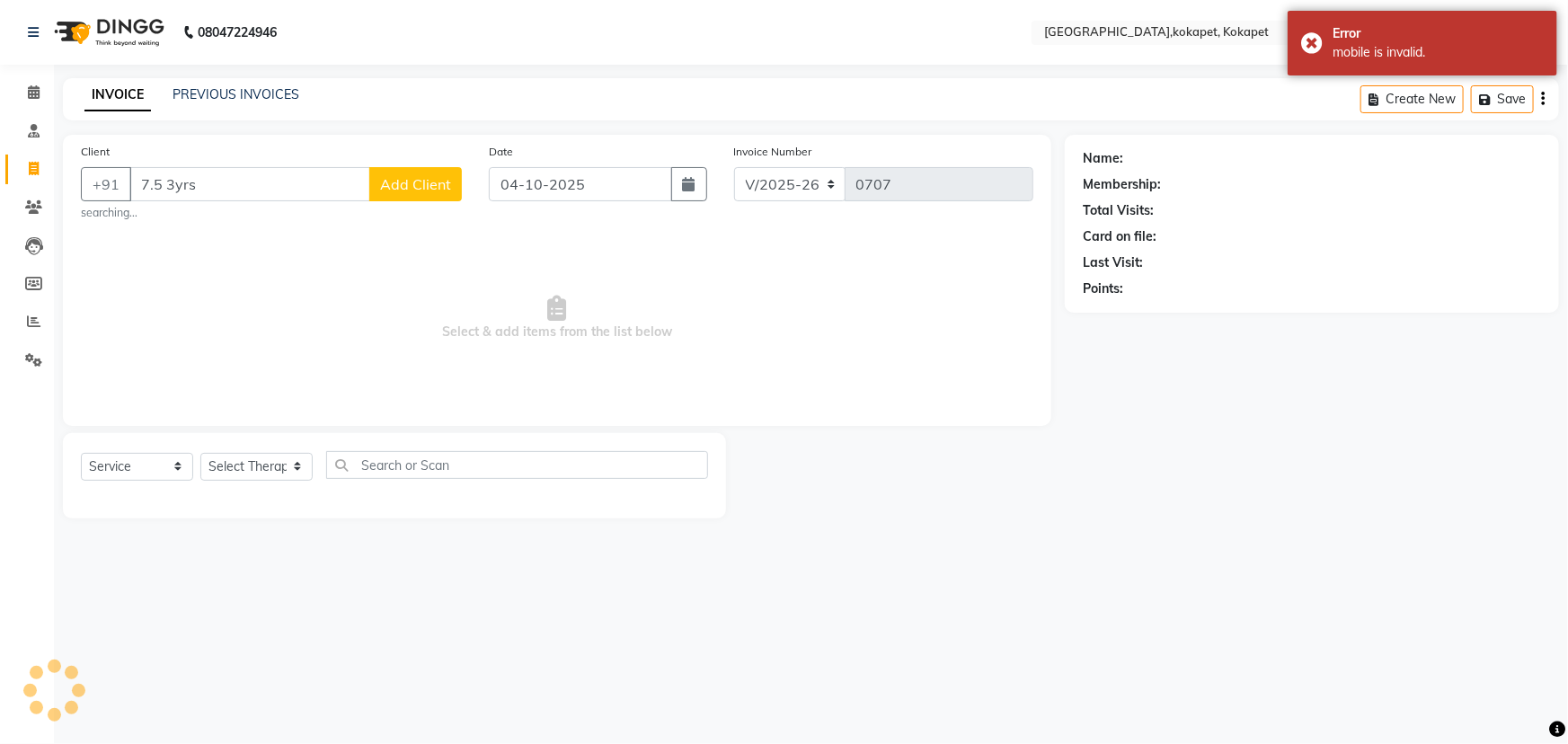
type input "7.5 3yrs"
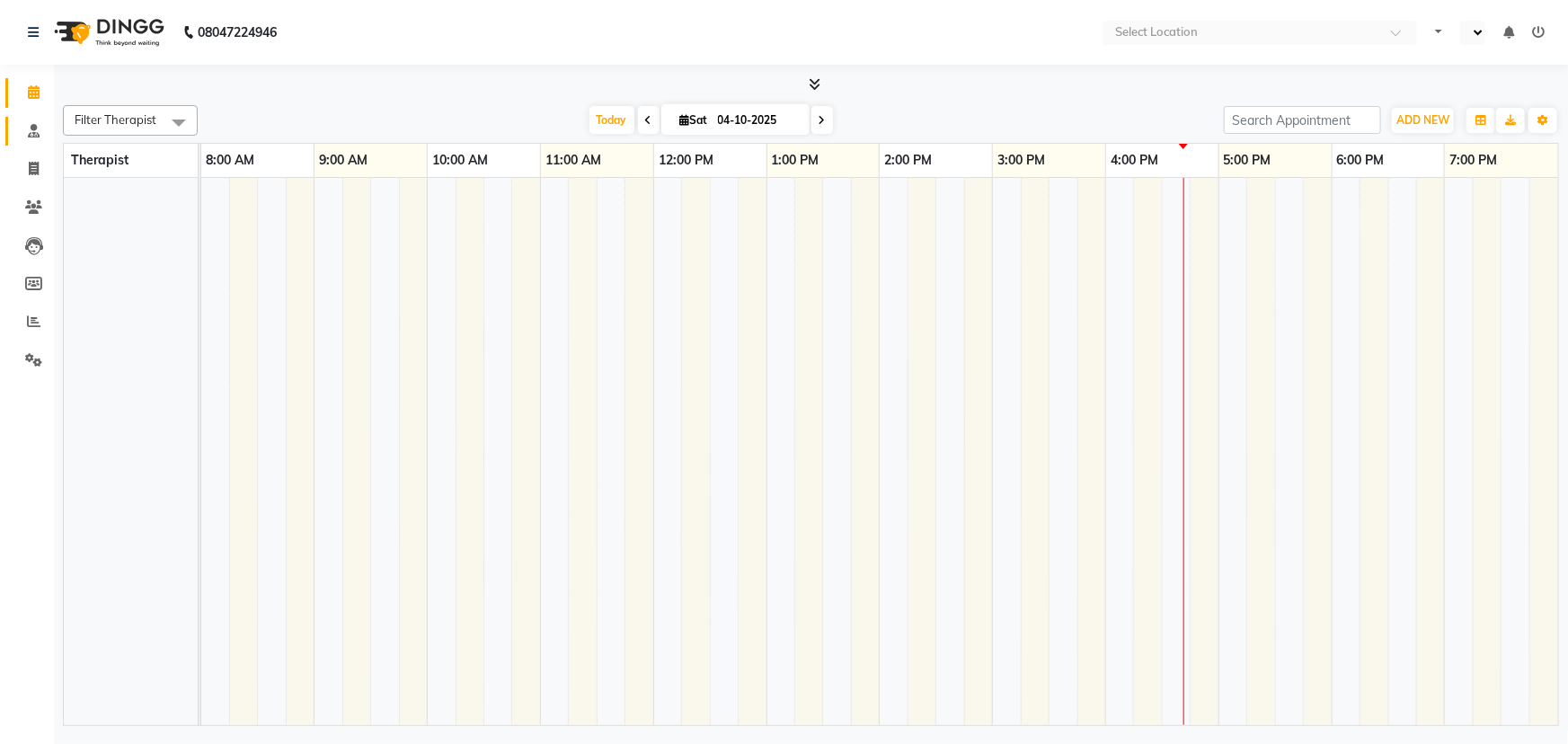
select select "en"
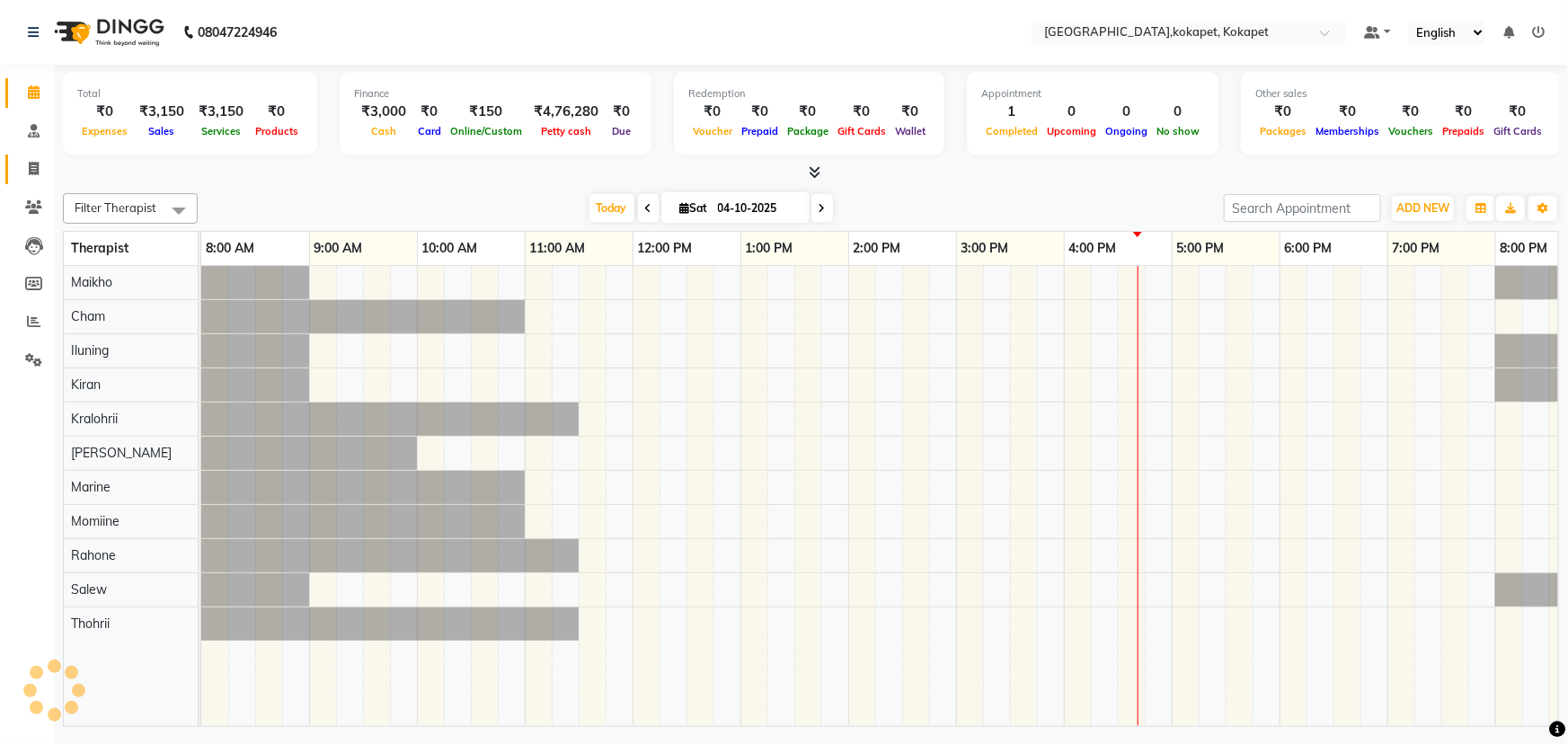
scroll to position [0, 44]
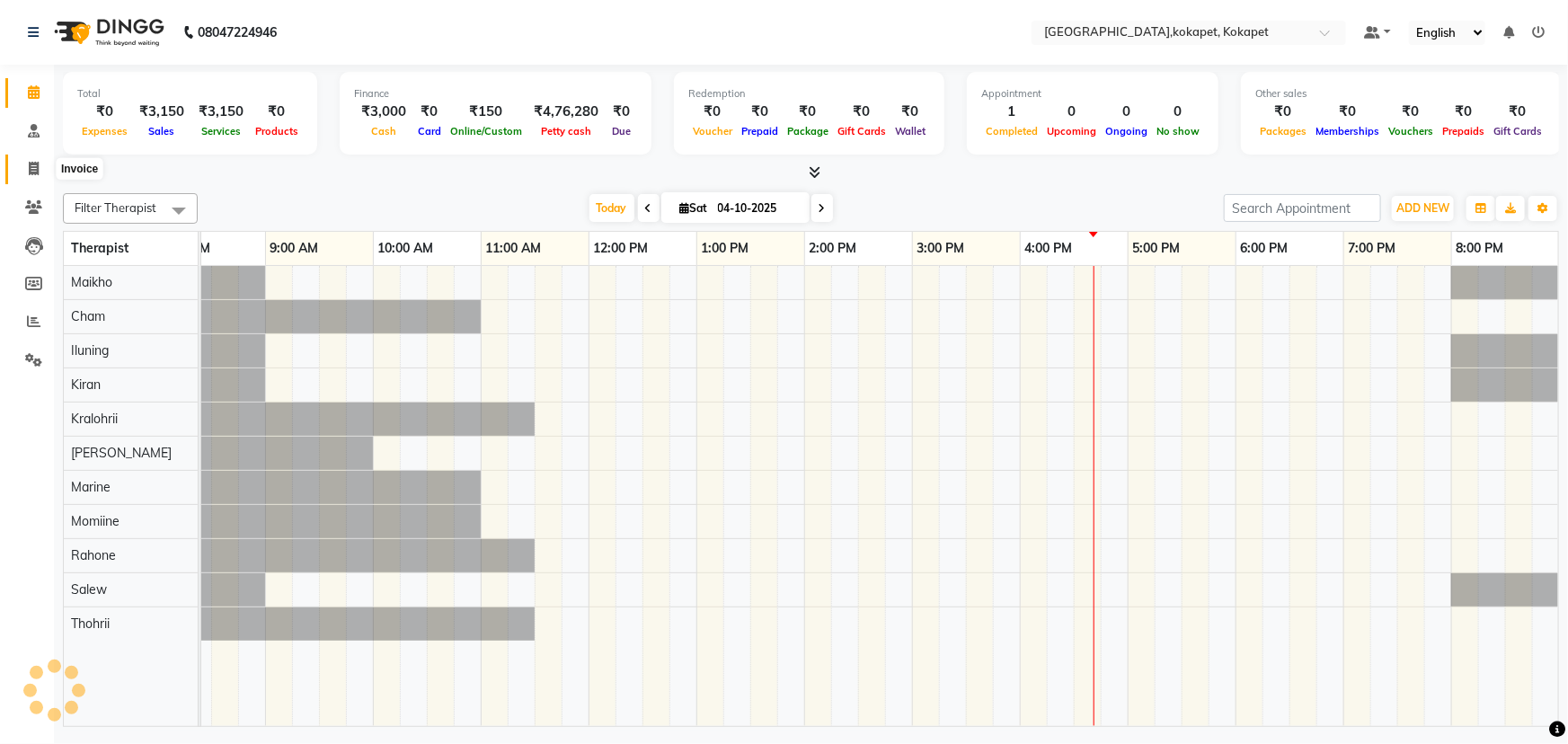
click at [31, 166] on icon at bounding box center [34, 168] width 10 height 14
select select "service"
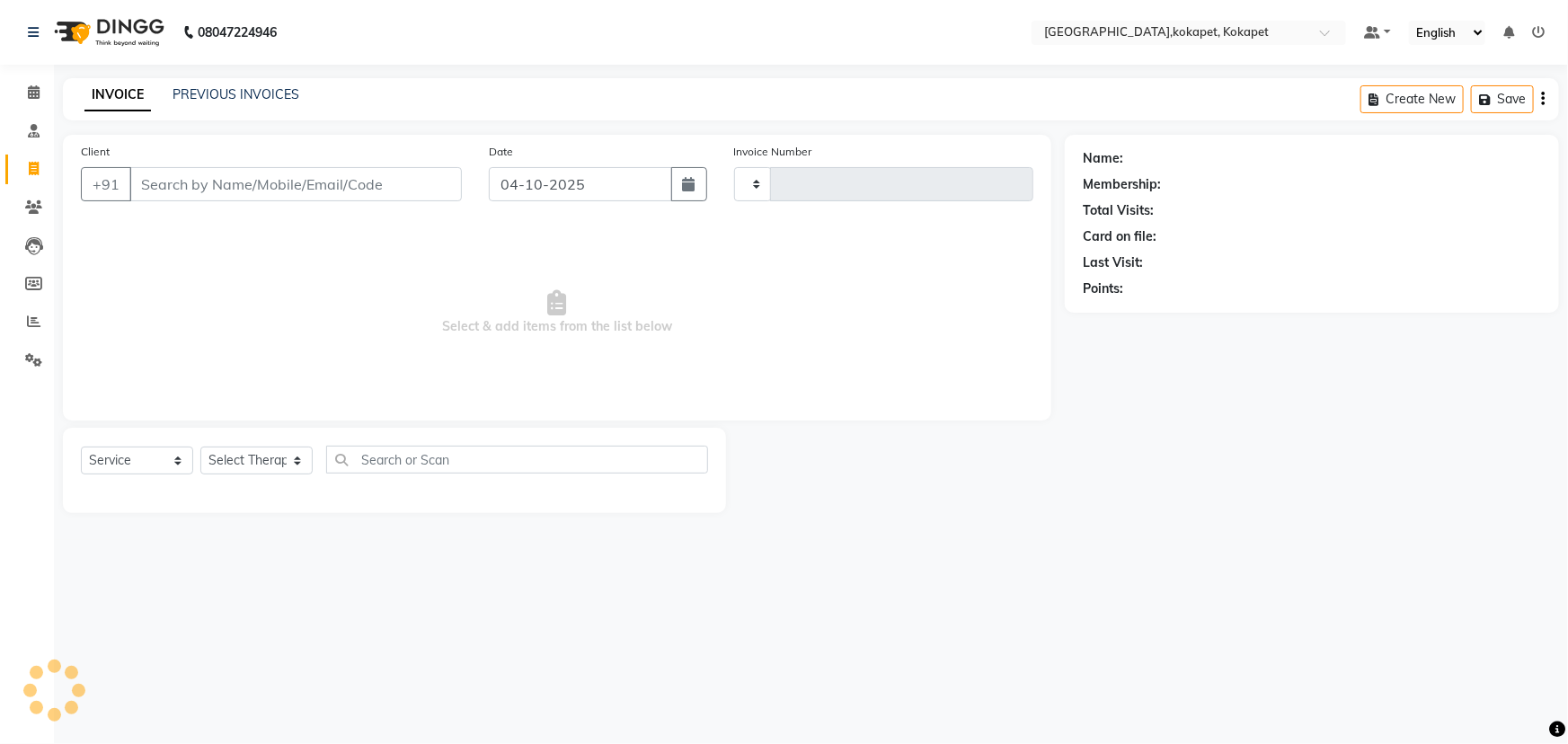
type input "0708"
select select "5849"
type input "7.25% 1 yr 1 month"
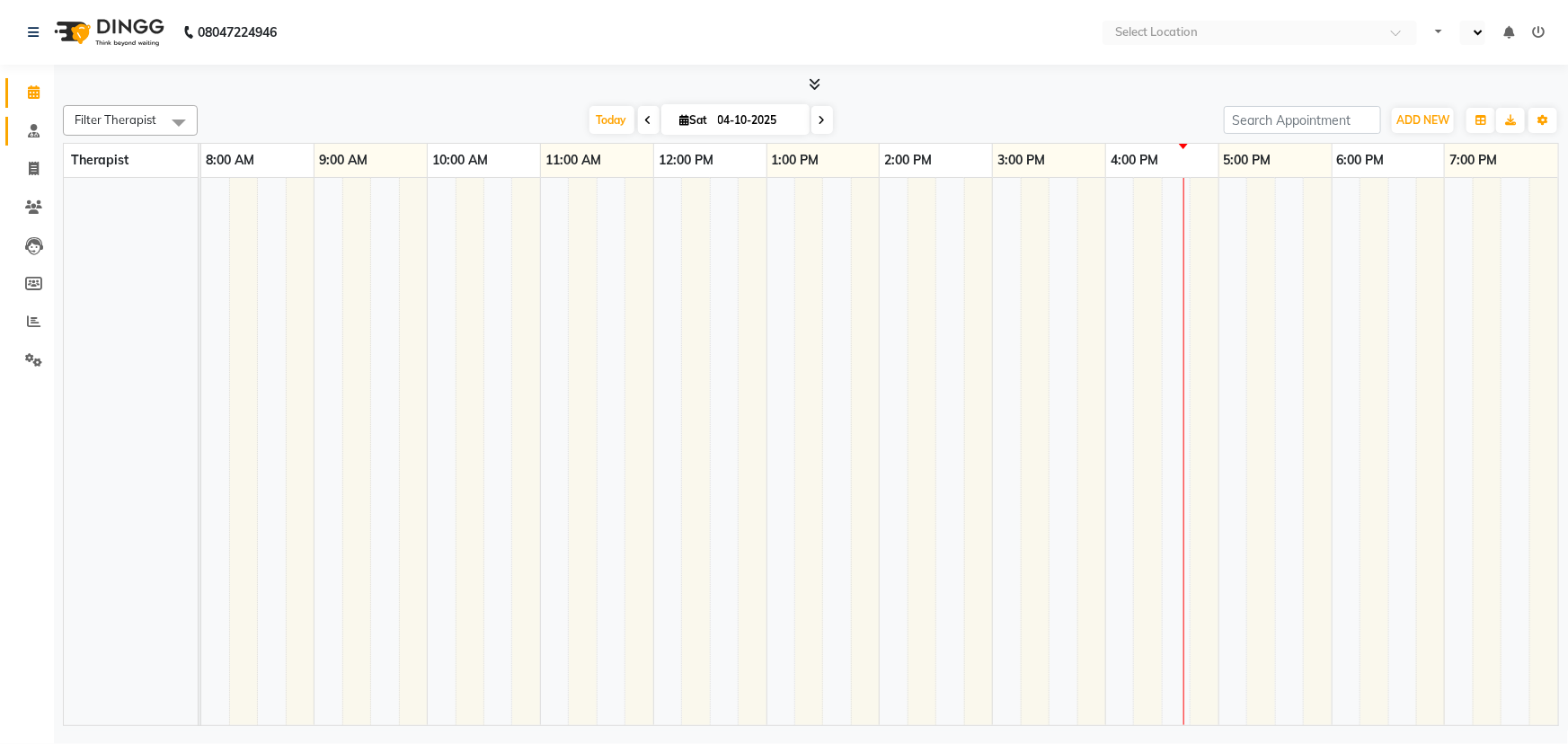
select select "en"
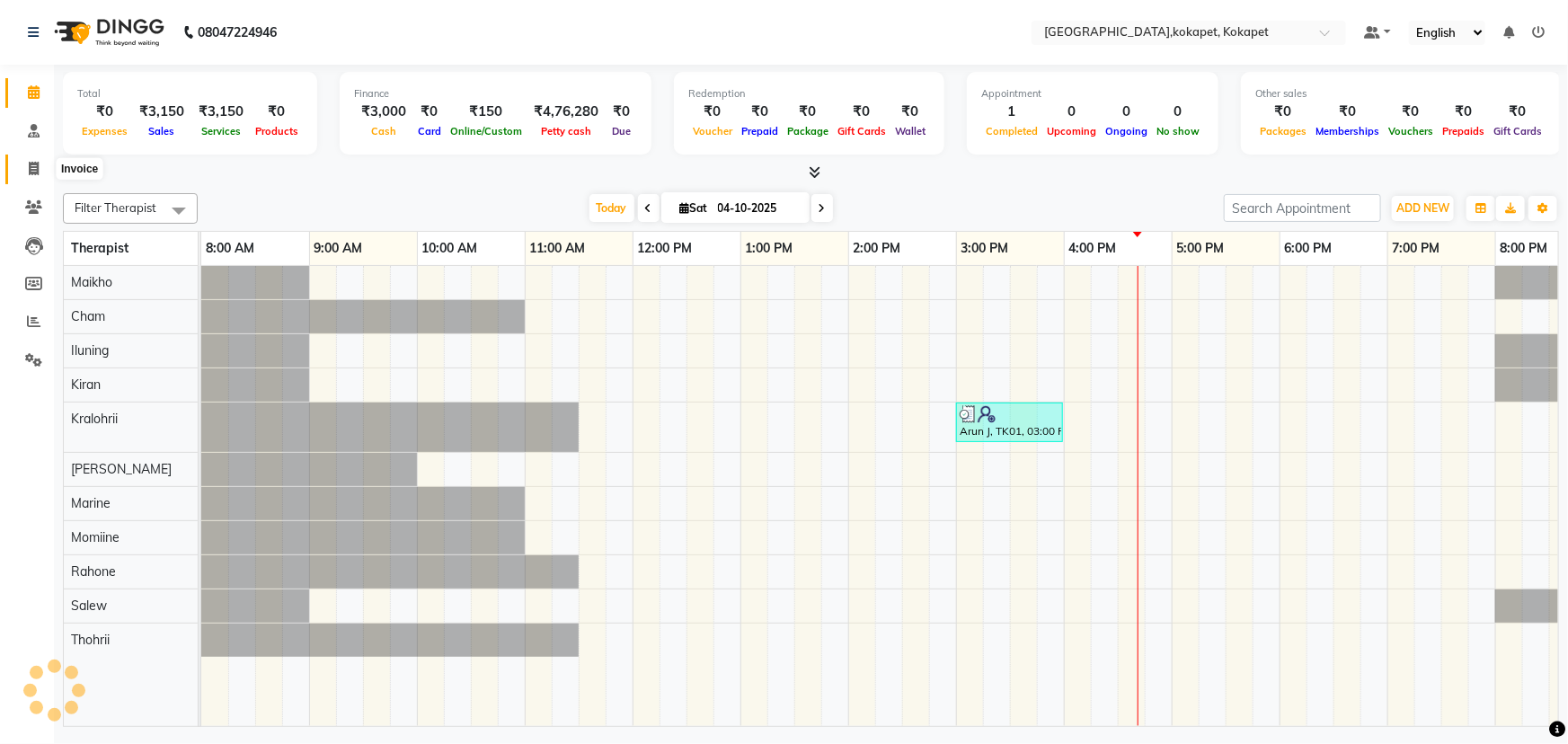
click at [29, 172] on icon at bounding box center [34, 168] width 10 height 14
select select "service"
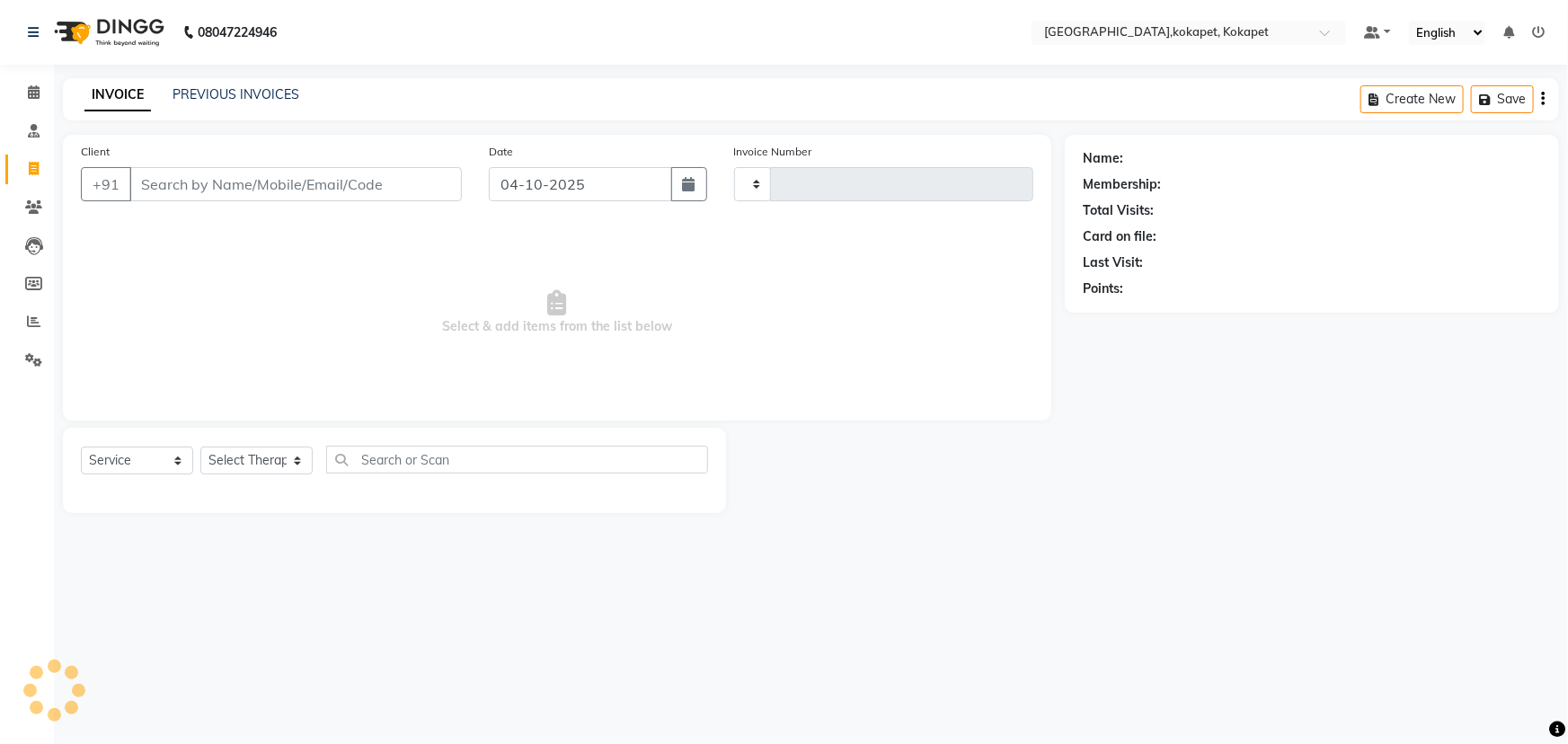
type input "0708"
select select "5849"
type input "7 4yr 11m"
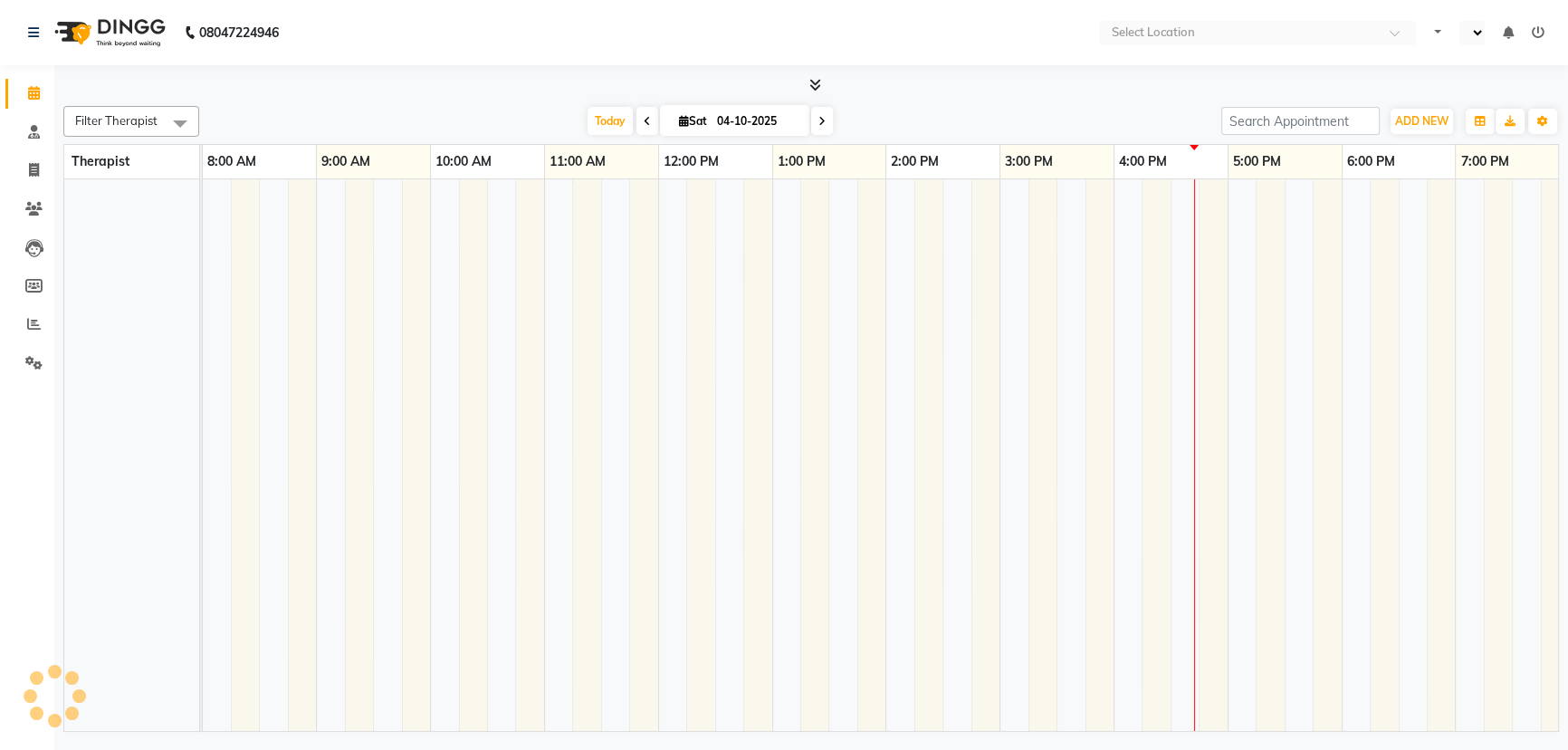
select select "en"
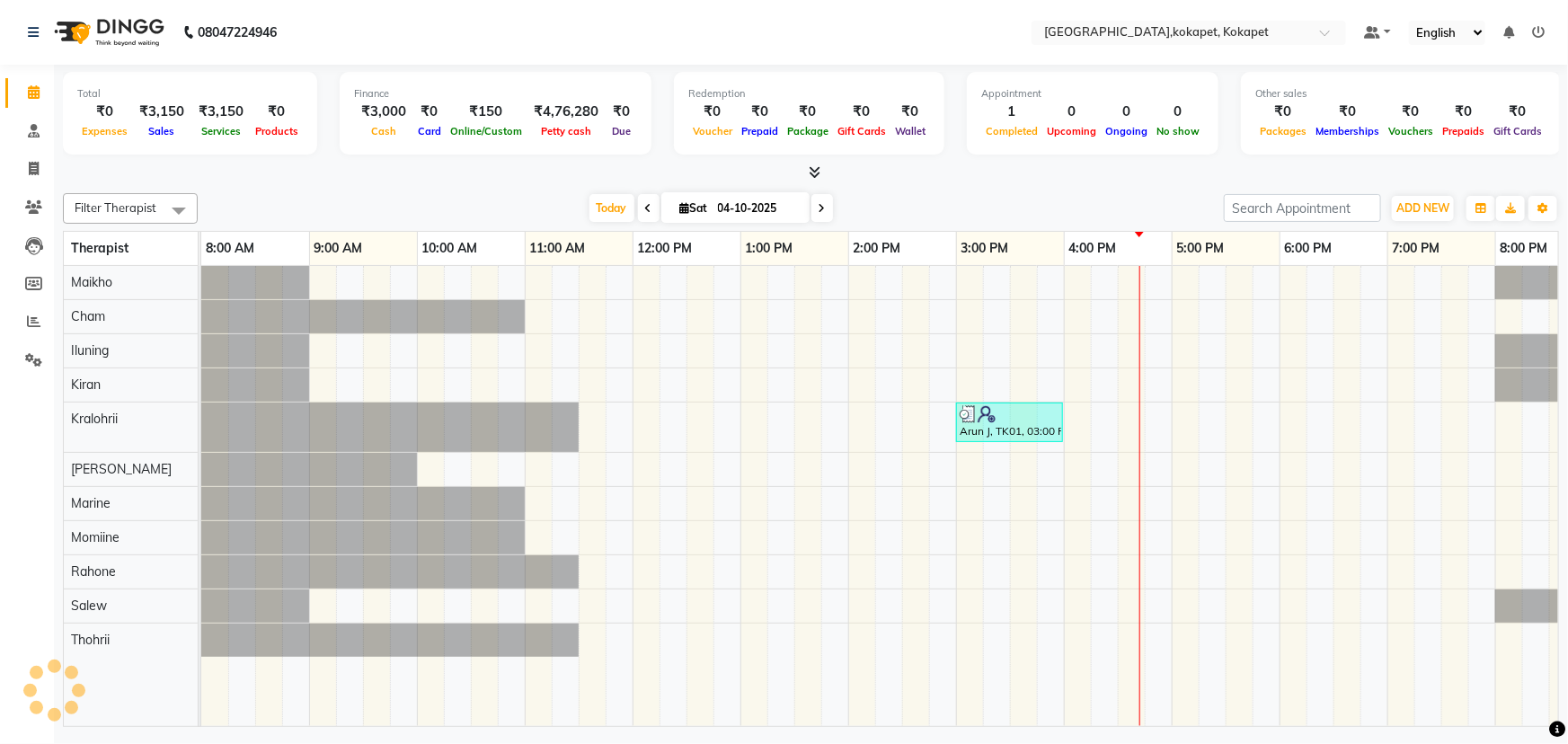
scroll to position [0, 44]
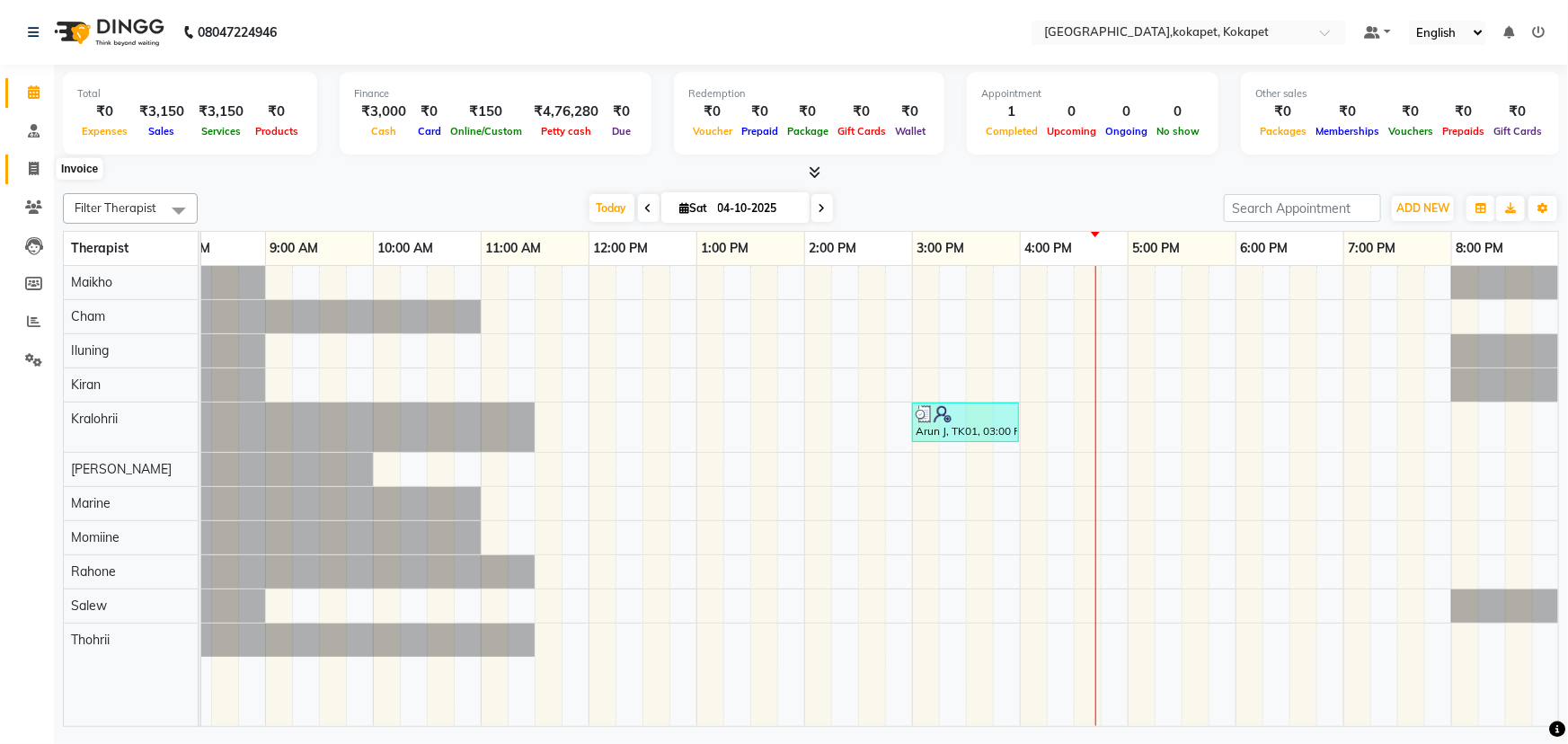
click at [36, 174] on icon at bounding box center [34, 168] width 10 height 14
select select "service"
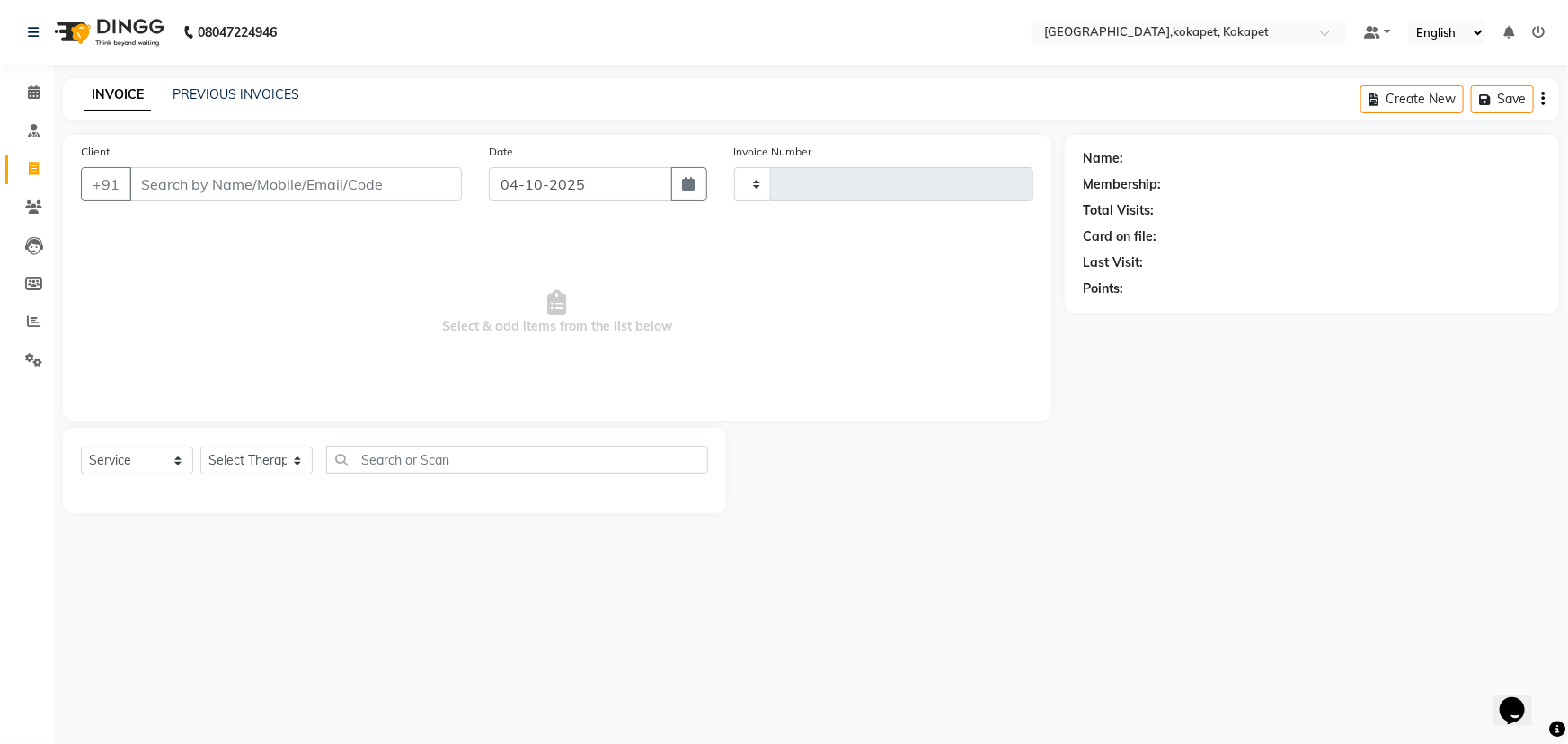
type input "0708"
select select "5849"
type input "6.25 6m 1d"
drag, startPoint x: 773, startPoint y: 244, endPoint x: 909, endPoint y: 51, distance: 236.1
click at [892, 98] on main "INVOICE PREVIOUS INVOICES Create New Save Client +91 6.25 6m 1d Add Client Date…" at bounding box center [810, 308] width 1514 height 462
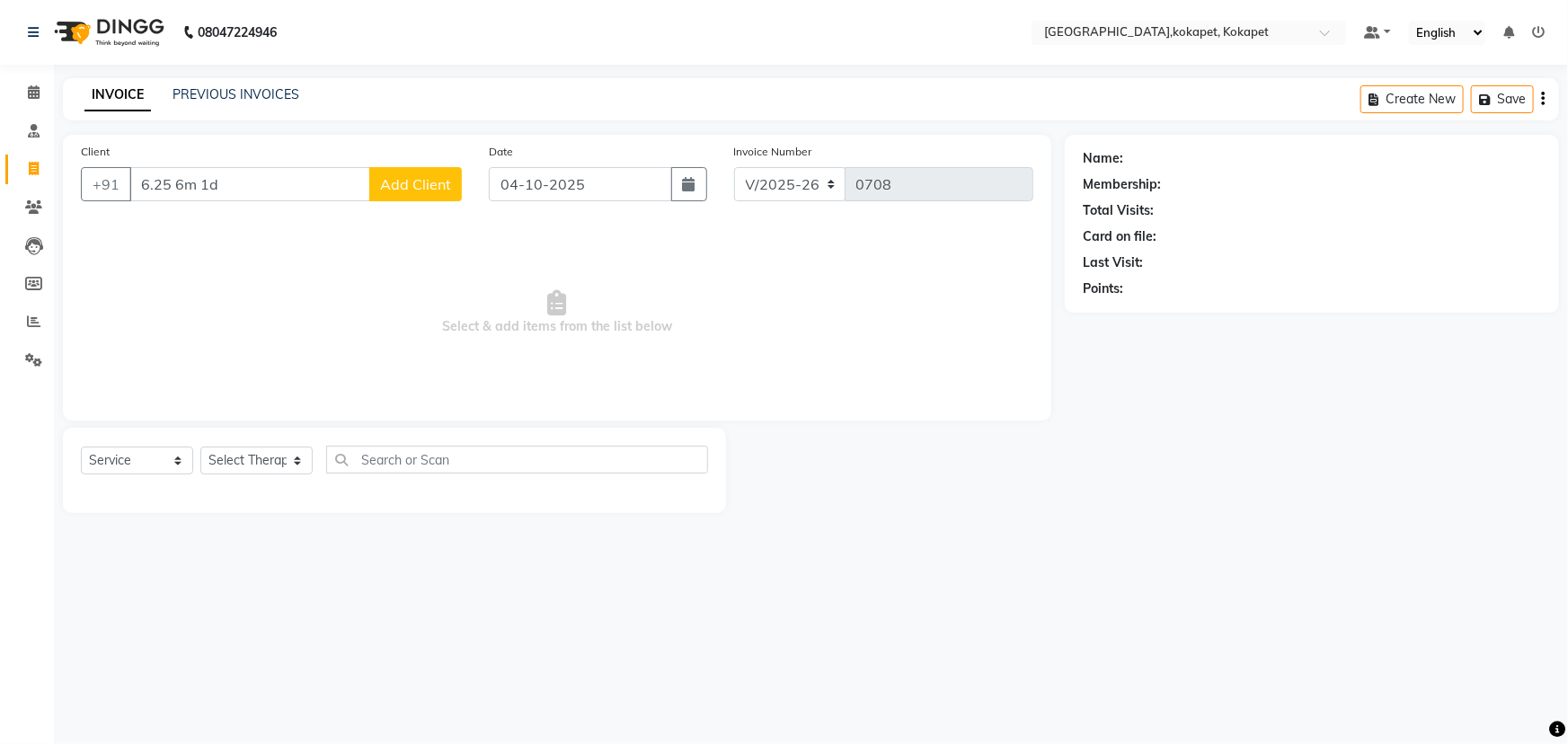
click at [446, 330] on span "Select & add items from the list below" at bounding box center [557, 313] width 953 height 180
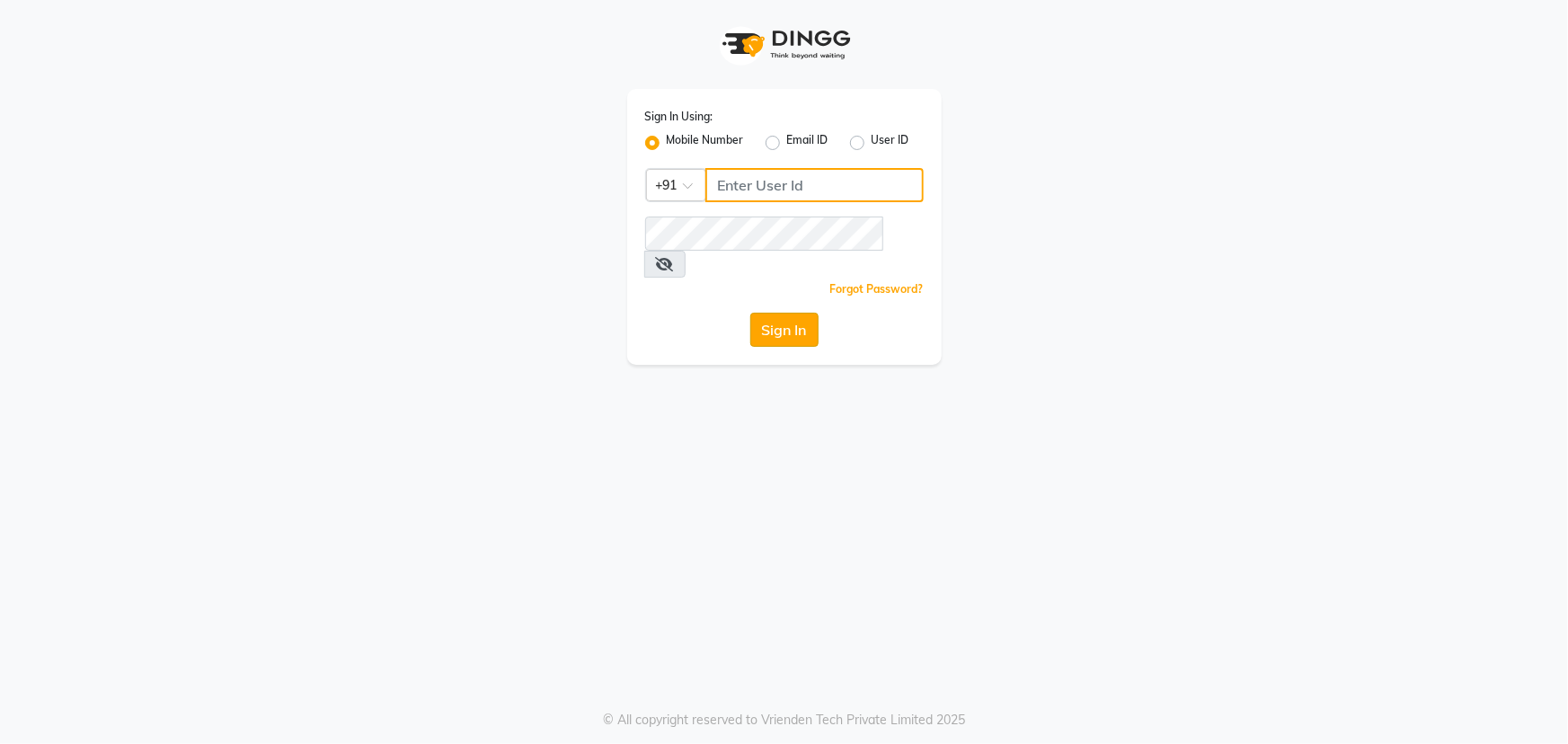
type input "7097097977"
click at [789, 313] on button "Sign In" at bounding box center [784, 330] width 68 height 34
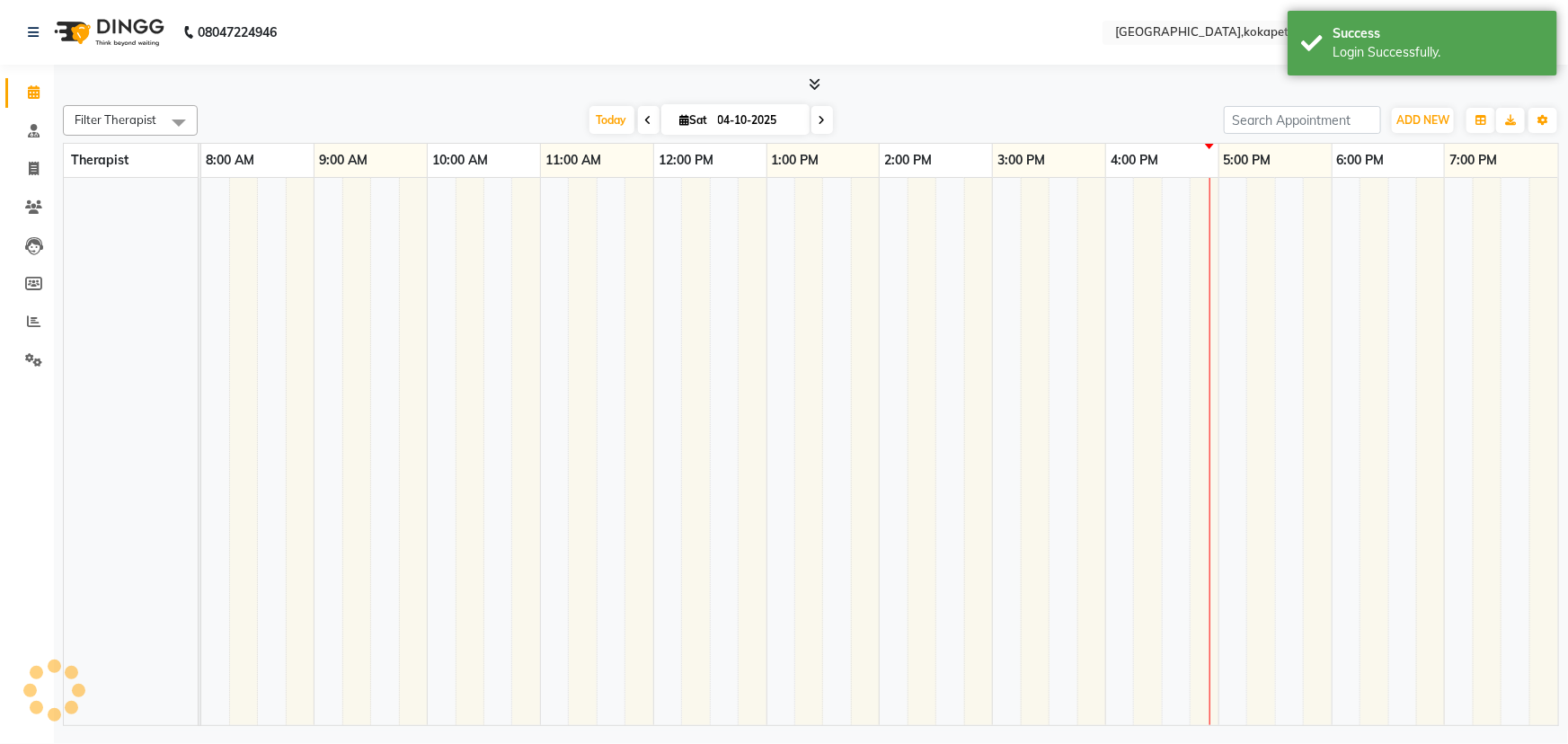
select select "en"
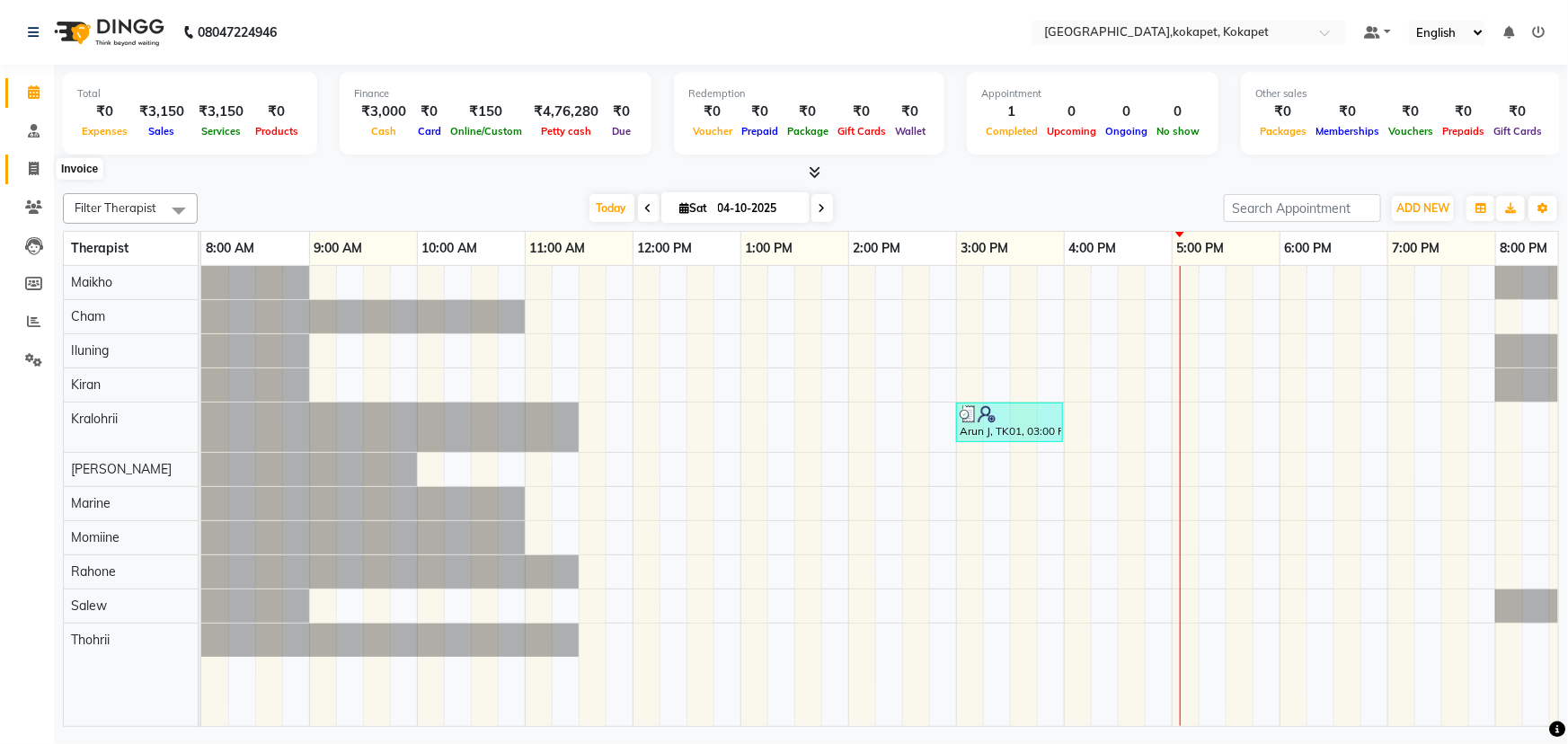
click at [23, 164] on span at bounding box center [34, 169] width 32 height 21
select select "service"
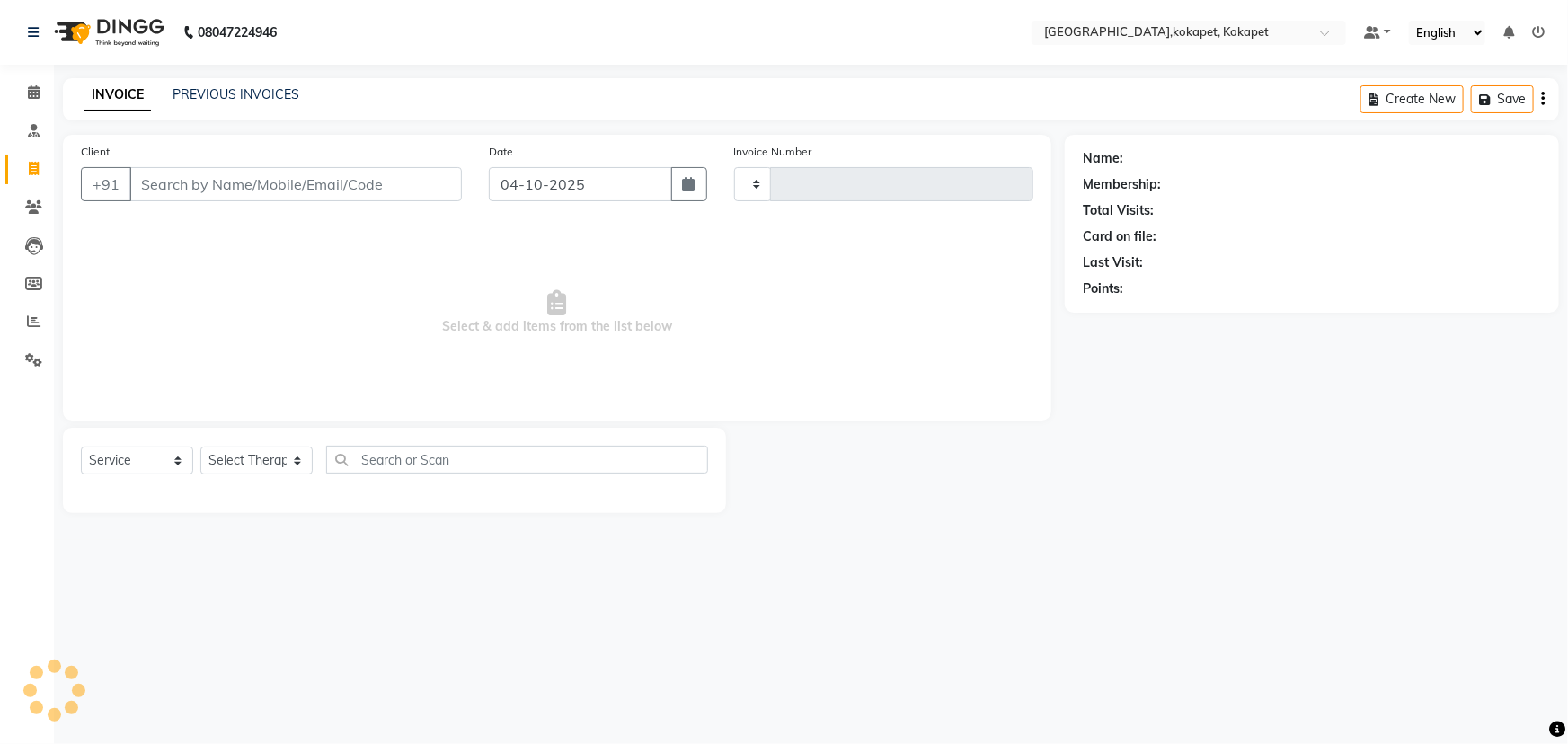
type input "0708"
select select "5849"
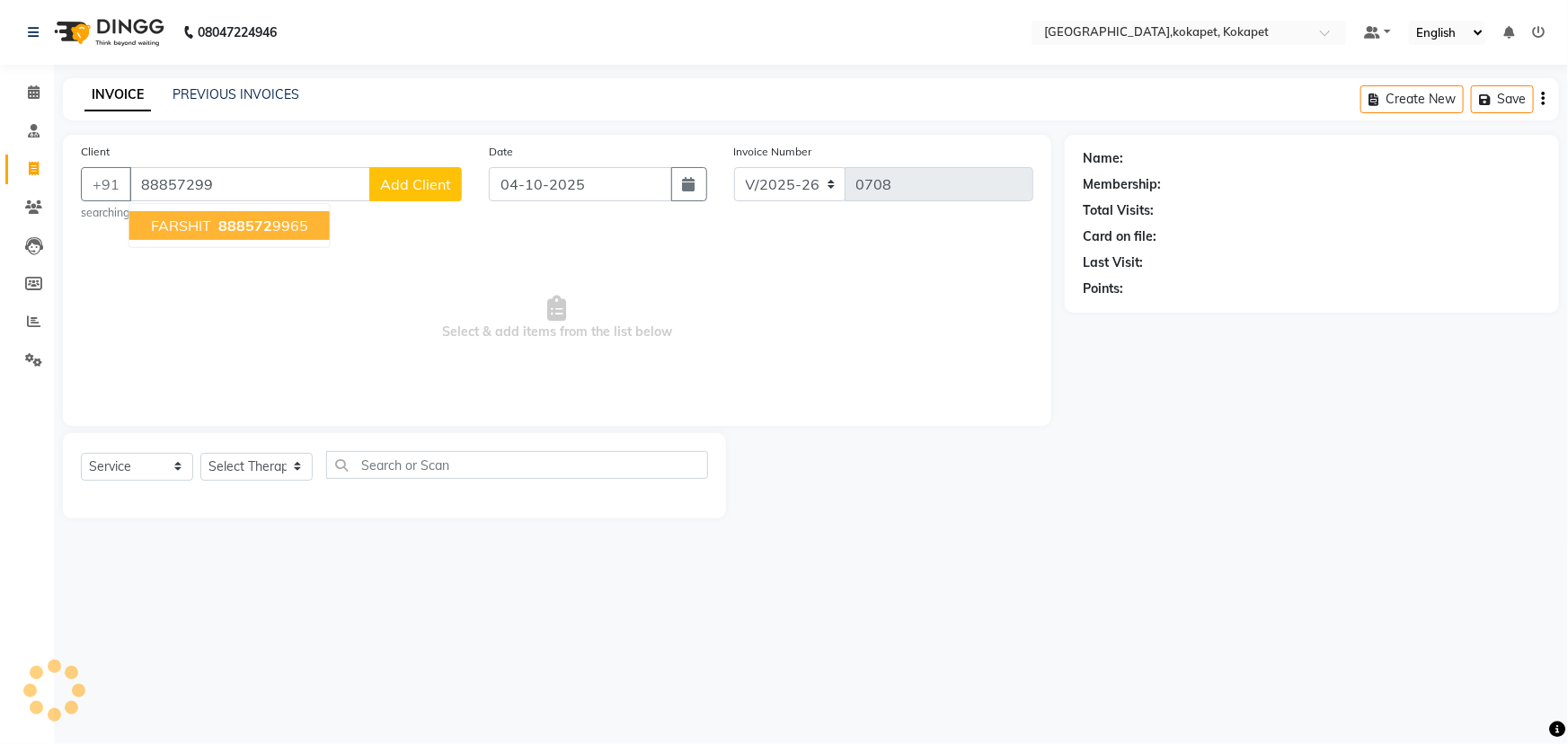
click at [228, 230] on span "888572" at bounding box center [245, 226] width 54 height 18
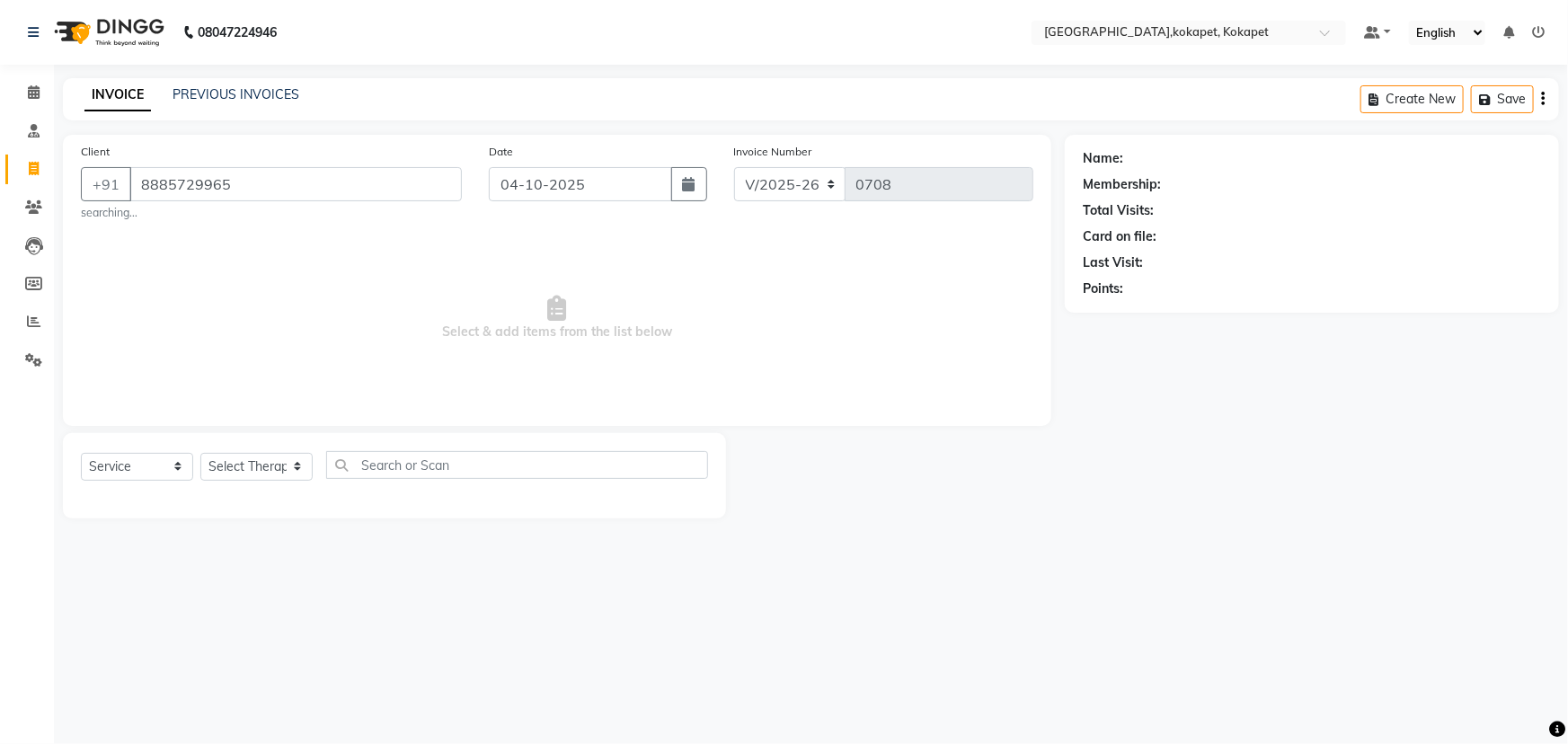
type input "8885729965"
click at [275, 455] on select "Select Therapist [PERSON_NAME] Keerthi Kiran Kralohrii [PERSON_NAME] Marine Moh…" at bounding box center [257, 466] width 113 height 28
select select "40947"
click at [201, 453] on select "Select Therapist [PERSON_NAME] Keerthi Kiran Kralohrii [PERSON_NAME] Marine Moh…" at bounding box center [257, 466] width 113 height 28
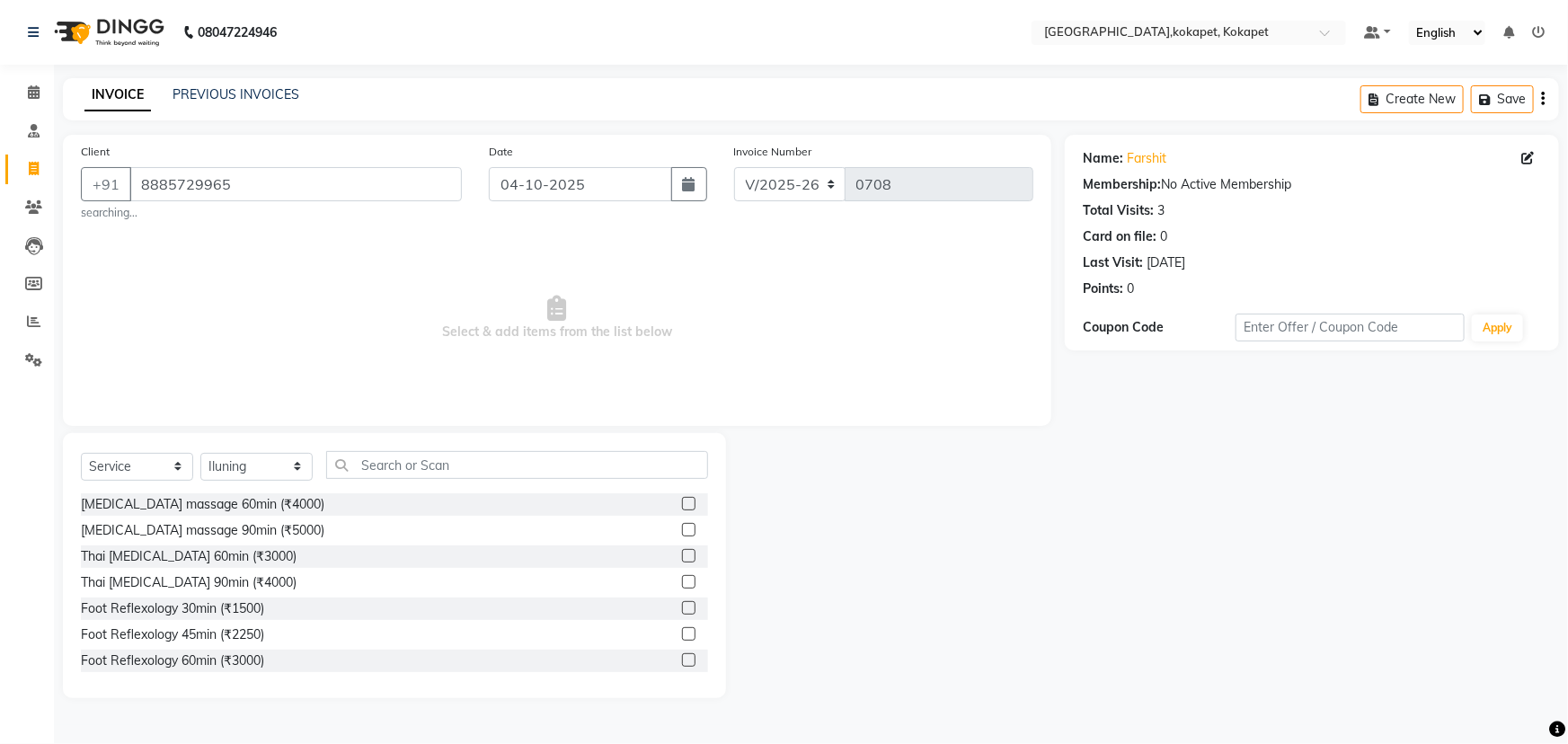
drag, startPoint x: 418, startPoint y: 441, endPoint x: 416, endPoint y: 475, distance: 34.1
click at [416, 473] on div "Select Service Product Membership Package Voucher Prepaid Gift Card Select Ther…" at bounding box center [394, 565] width 663 height 265
click at [416, 475] on input "text" at bounding box center [516, 465] width 382 height 28
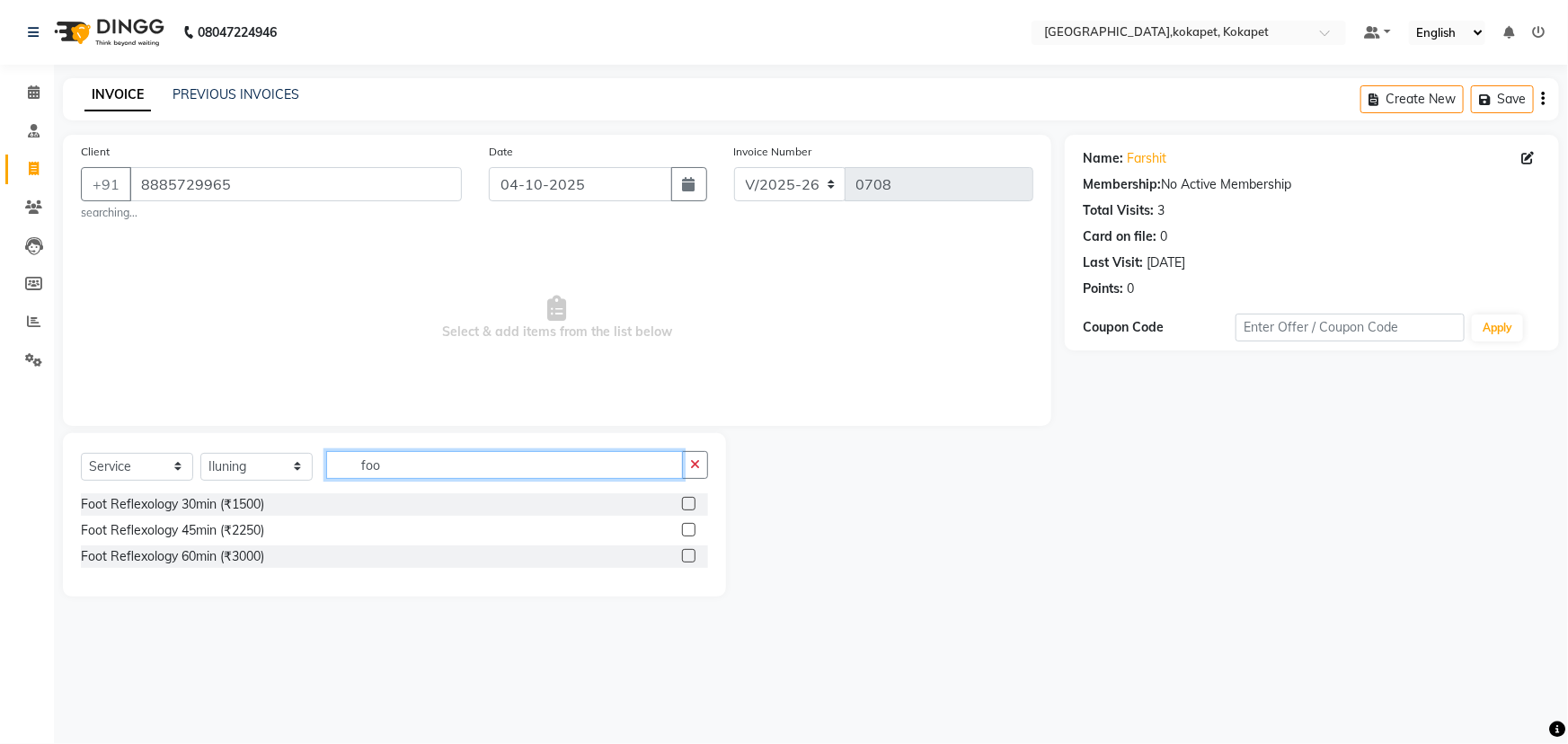
type input "foo"
click at [691, 532] on label at bounding box center [688, 529] width 14 height 14
click at [691, 532] on input "checkbox" at bounding box center [687, 530] width 12 height 12
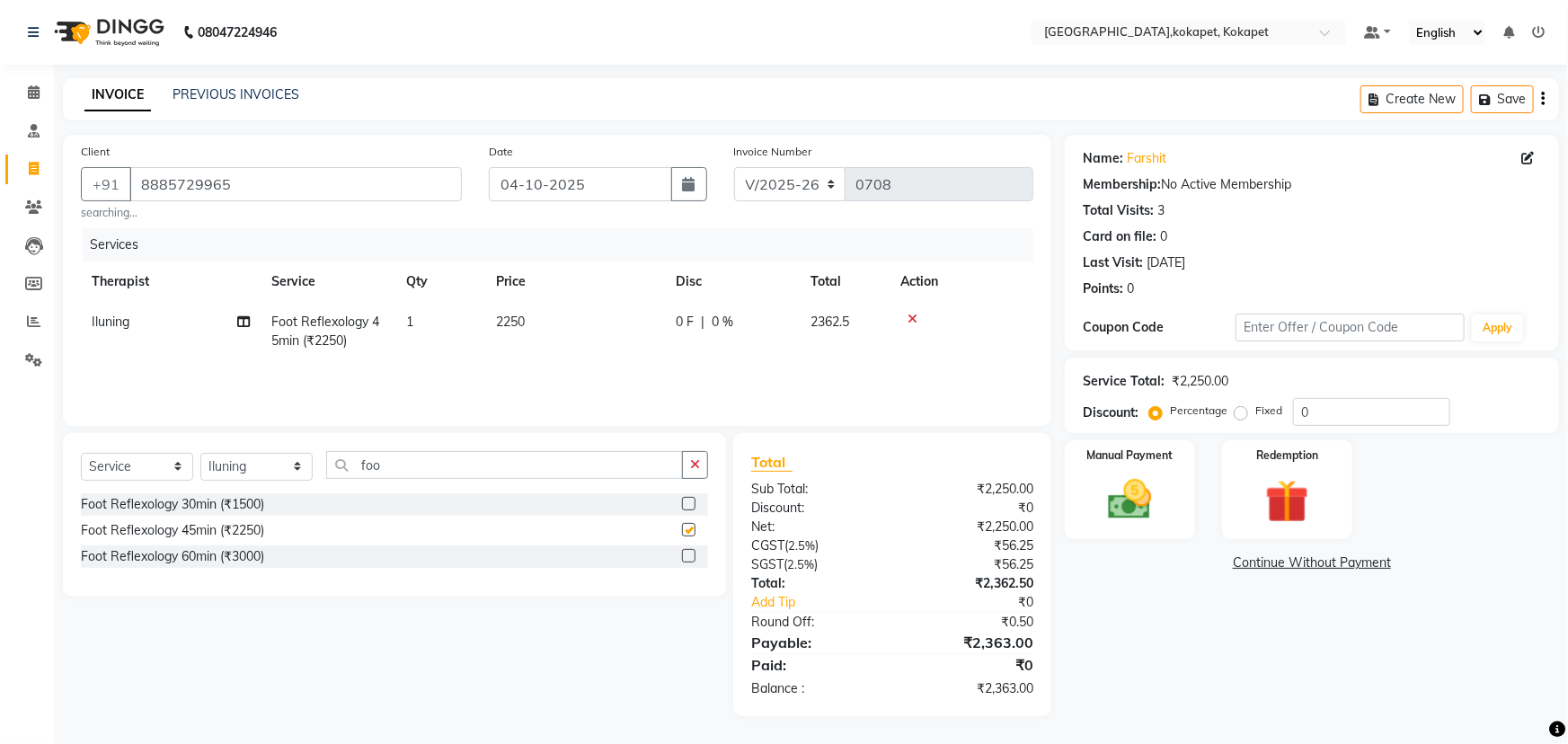
click at [691, 532] on label at bounding box center [688, 529] width 14 height 14
click at [691, 532] on input "checkbox" at bounding box center [687, 530] width 12 height 12
click at [690, 530] on label at bounding box center [688, 529] width 14 height 14
click at [690, 530] on input "checkbox" at bounding box center [687, 530] width 12 height 12
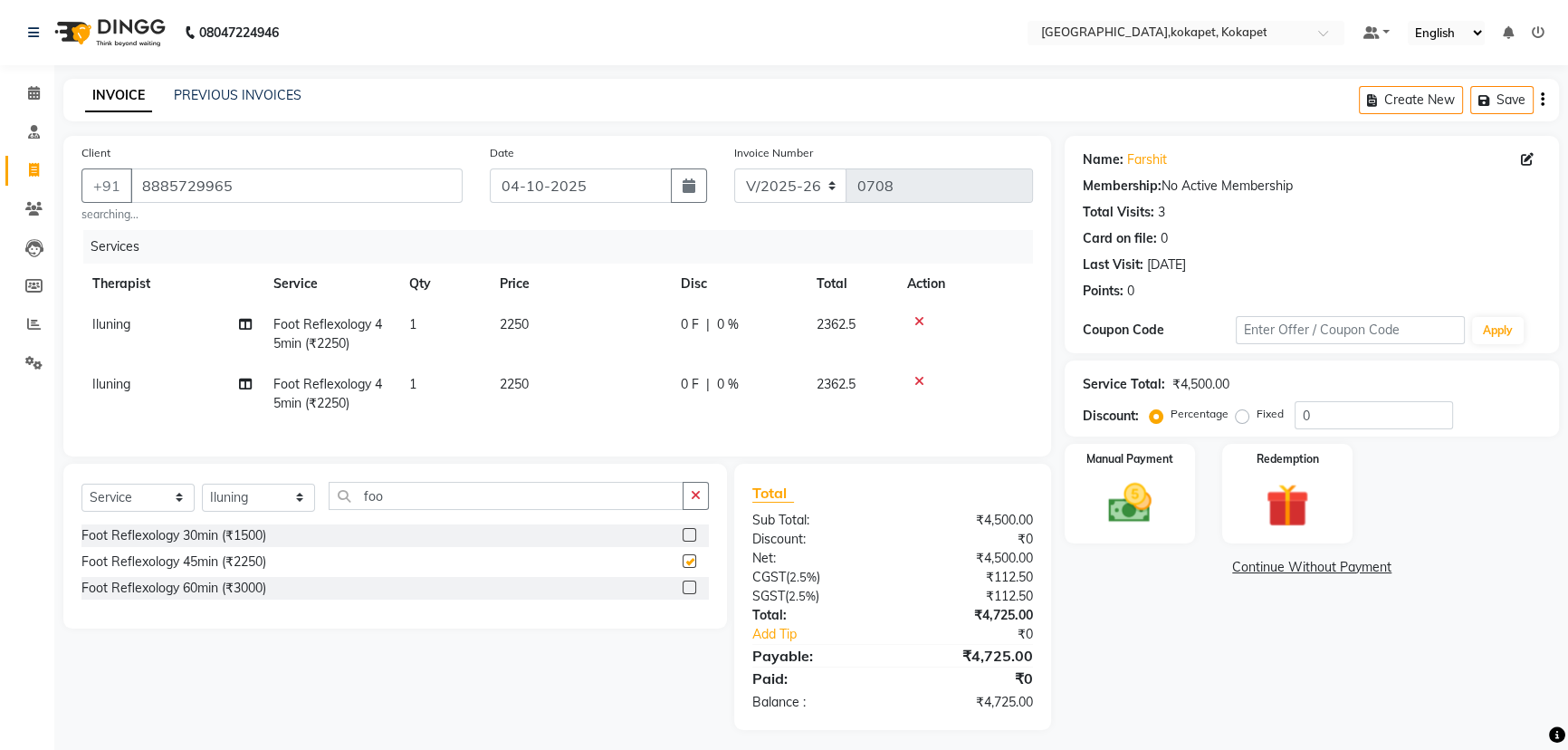
checkbox input "false"
click at [1163, 525] on img at bounding box center [1130, 503] width 73 height 51
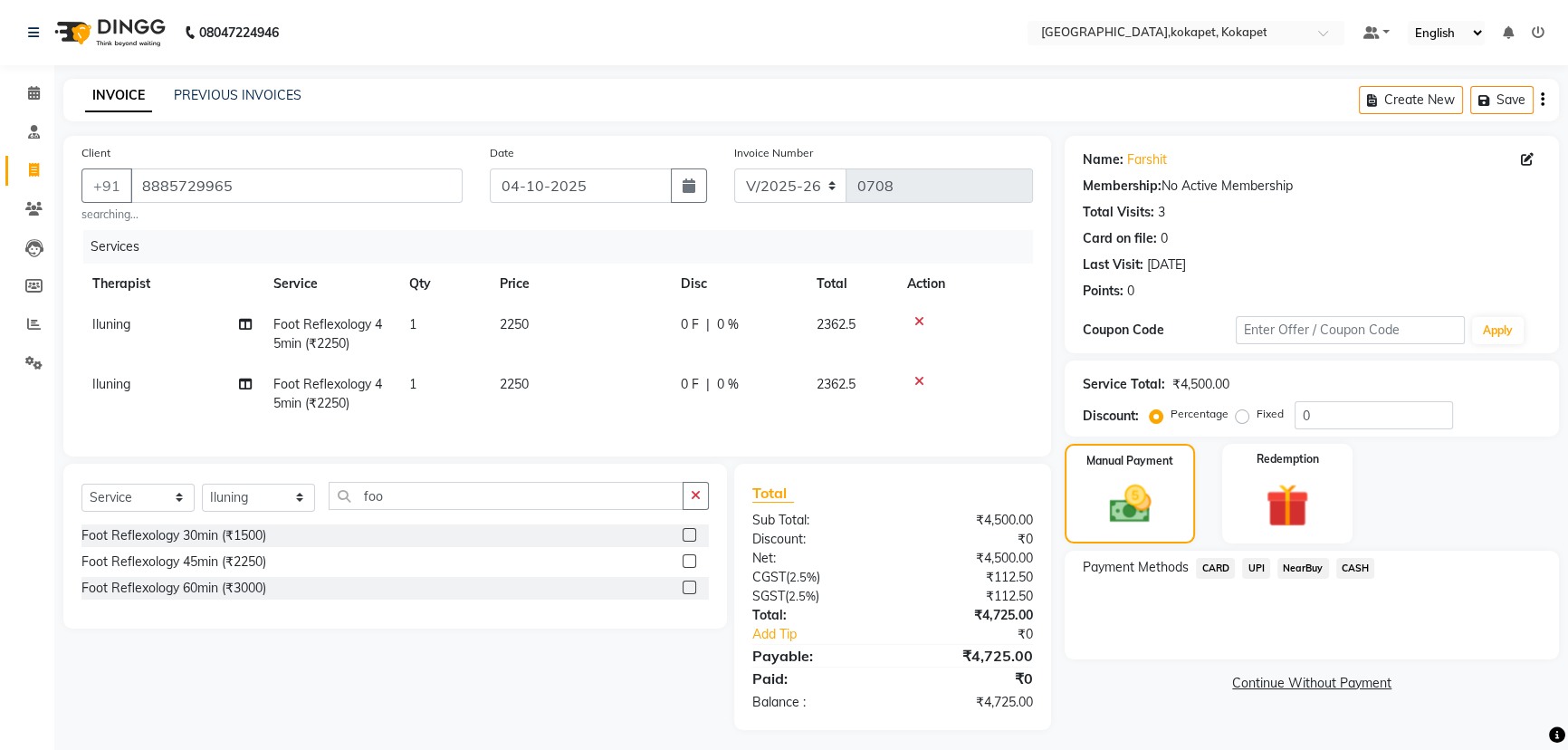
click at [1252, 571] on span "UPI" at bounding box center [1255, 568] width 28 height 21
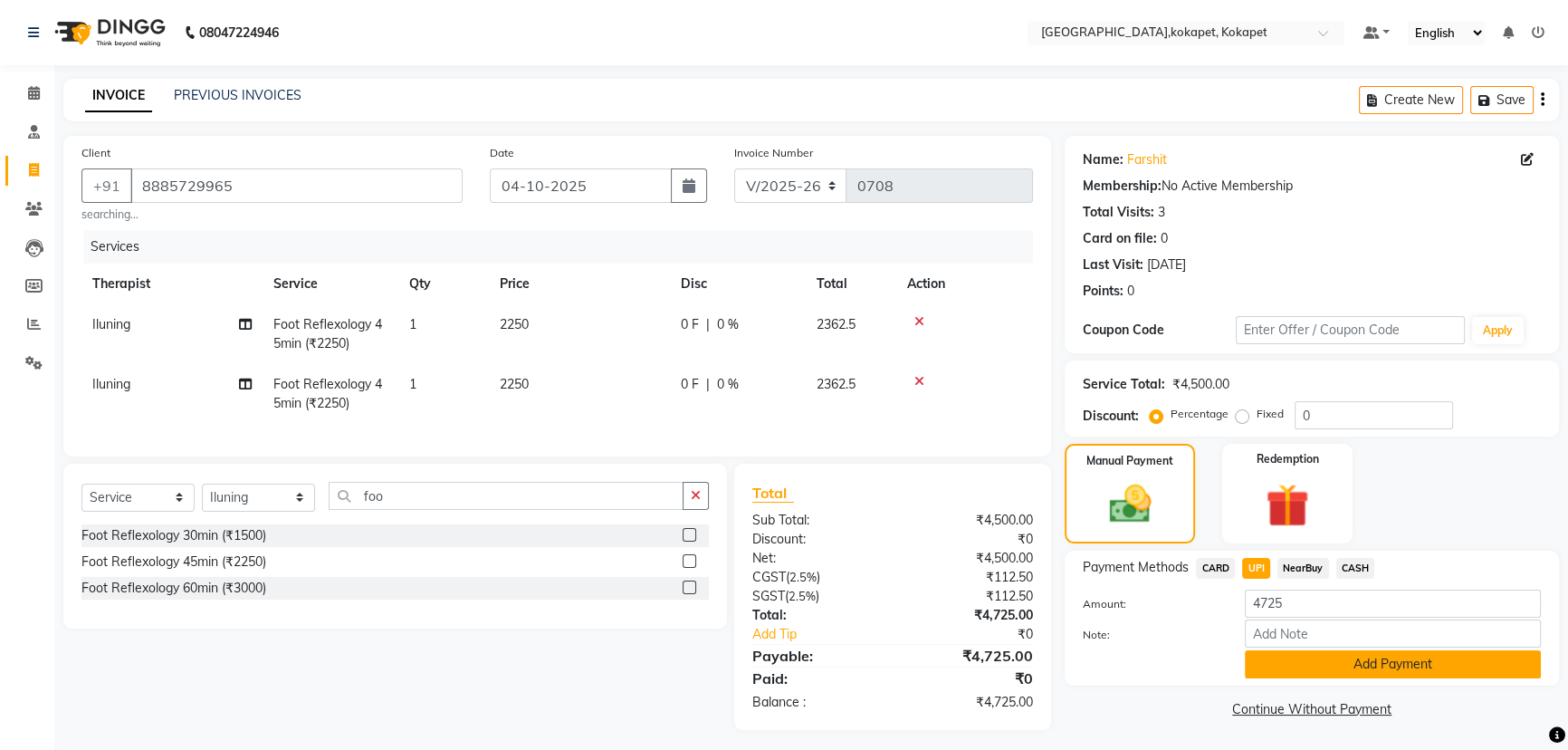
click at [1292, 664] on button "Add Payment" at bounding box center [1392, 664] width 296 height 28
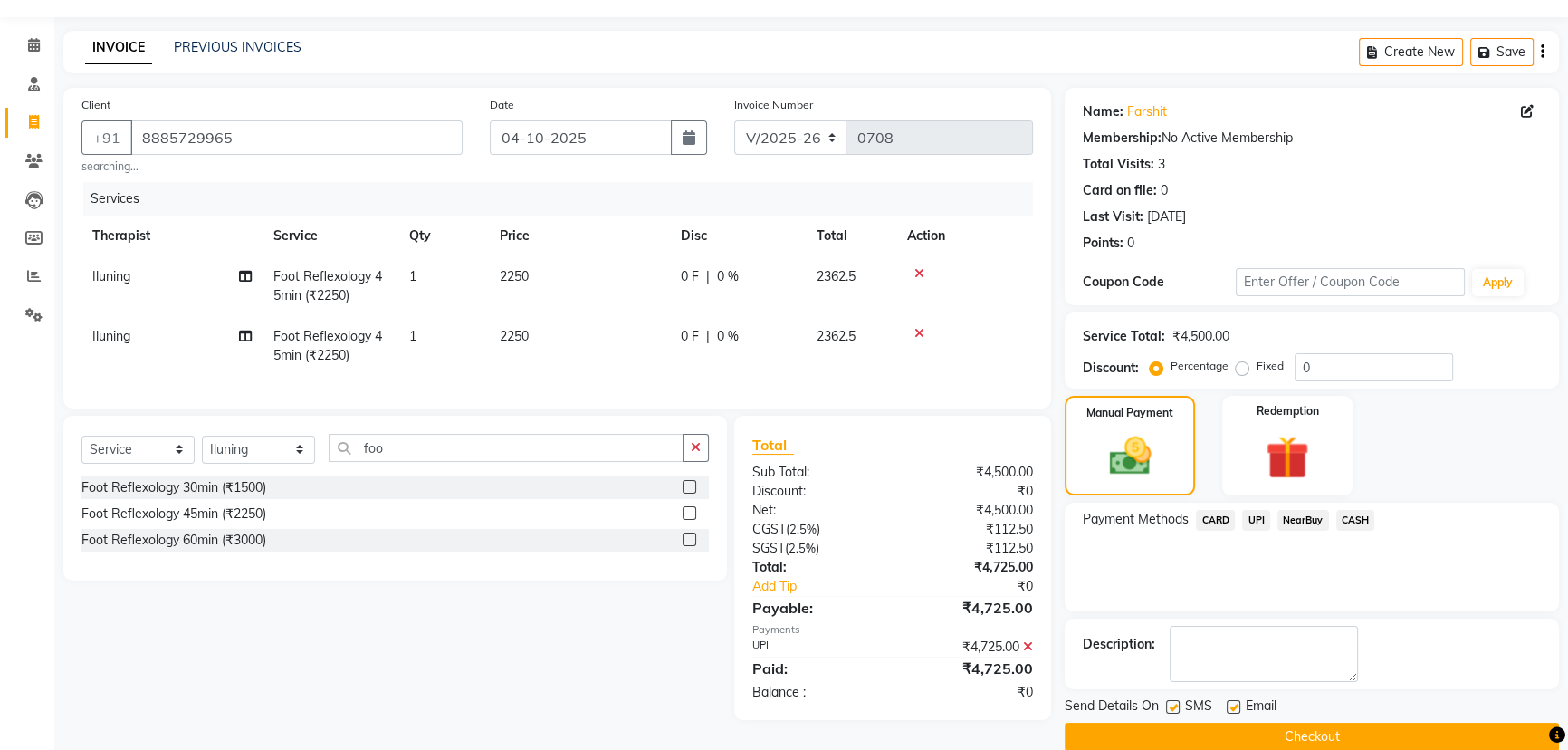
scroll to position [74, 0]
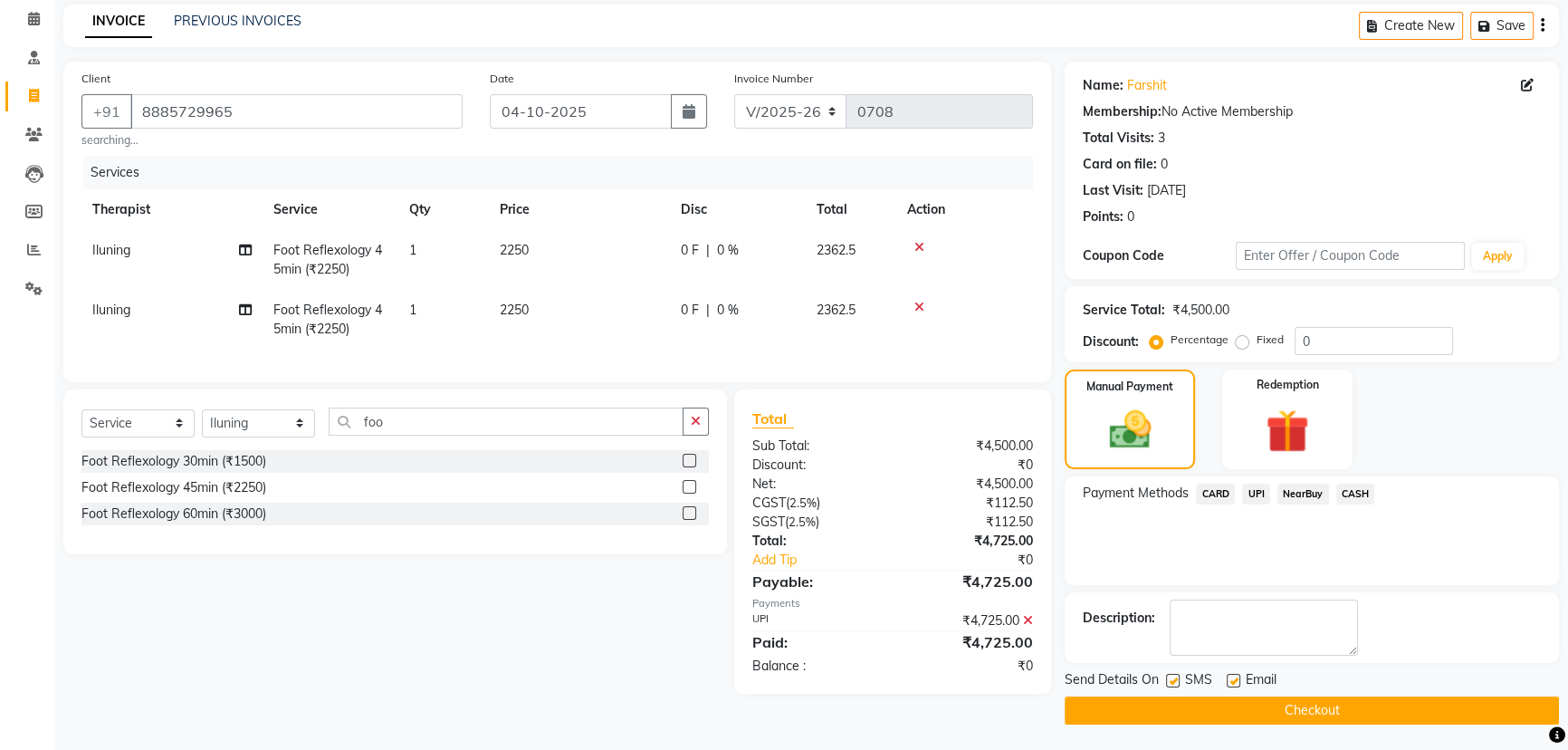
drag, startPoint x: 1301, startPoint y: 715, endPoint x: 1307, endPoint y: 705, distance: 11.7
click at [1303, 714] on button "Checkout" at bounding box center [1311, 710] width 495 height 28
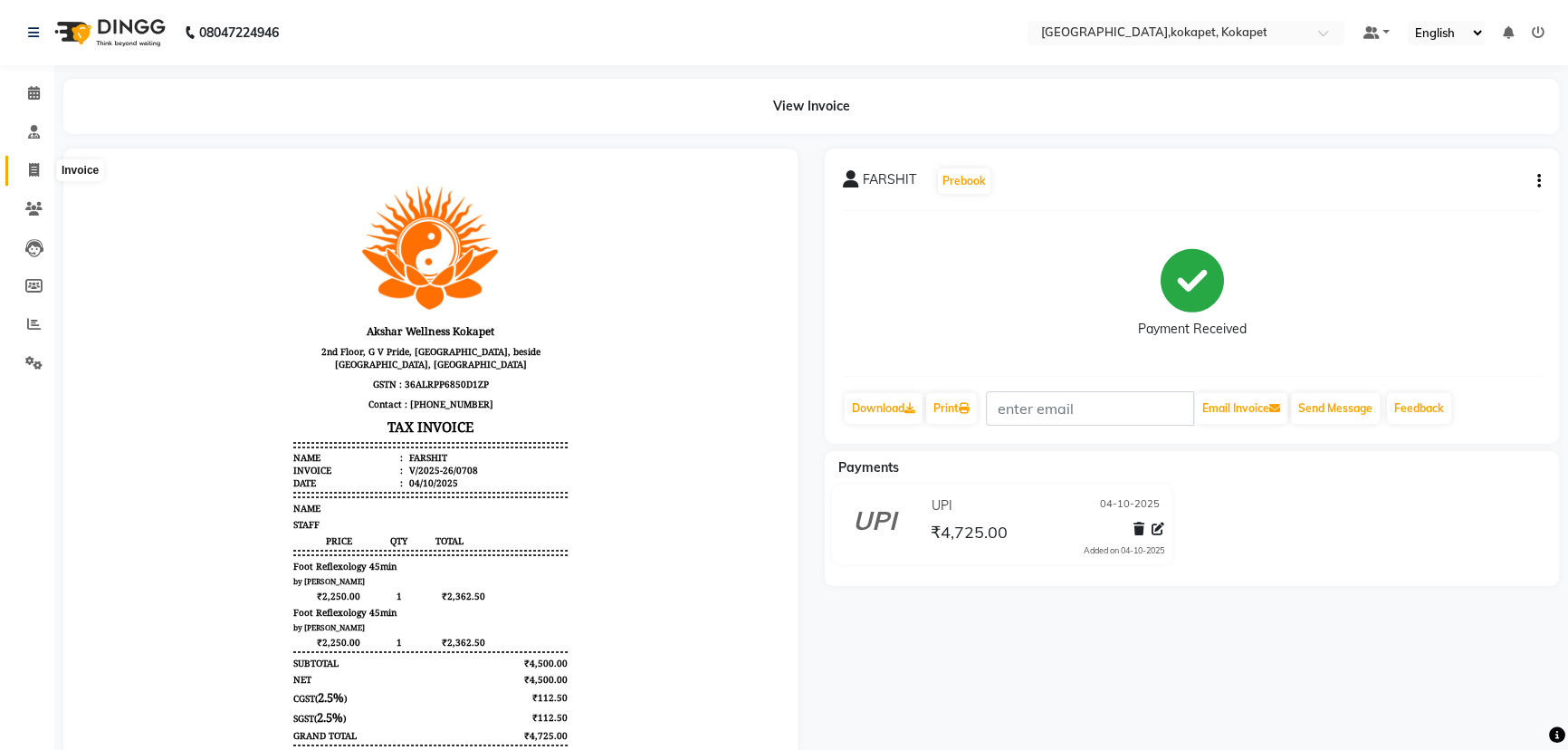
click at [35, 163] on icon at bounding box center [34, 169] width 10 height 14
select select "service"
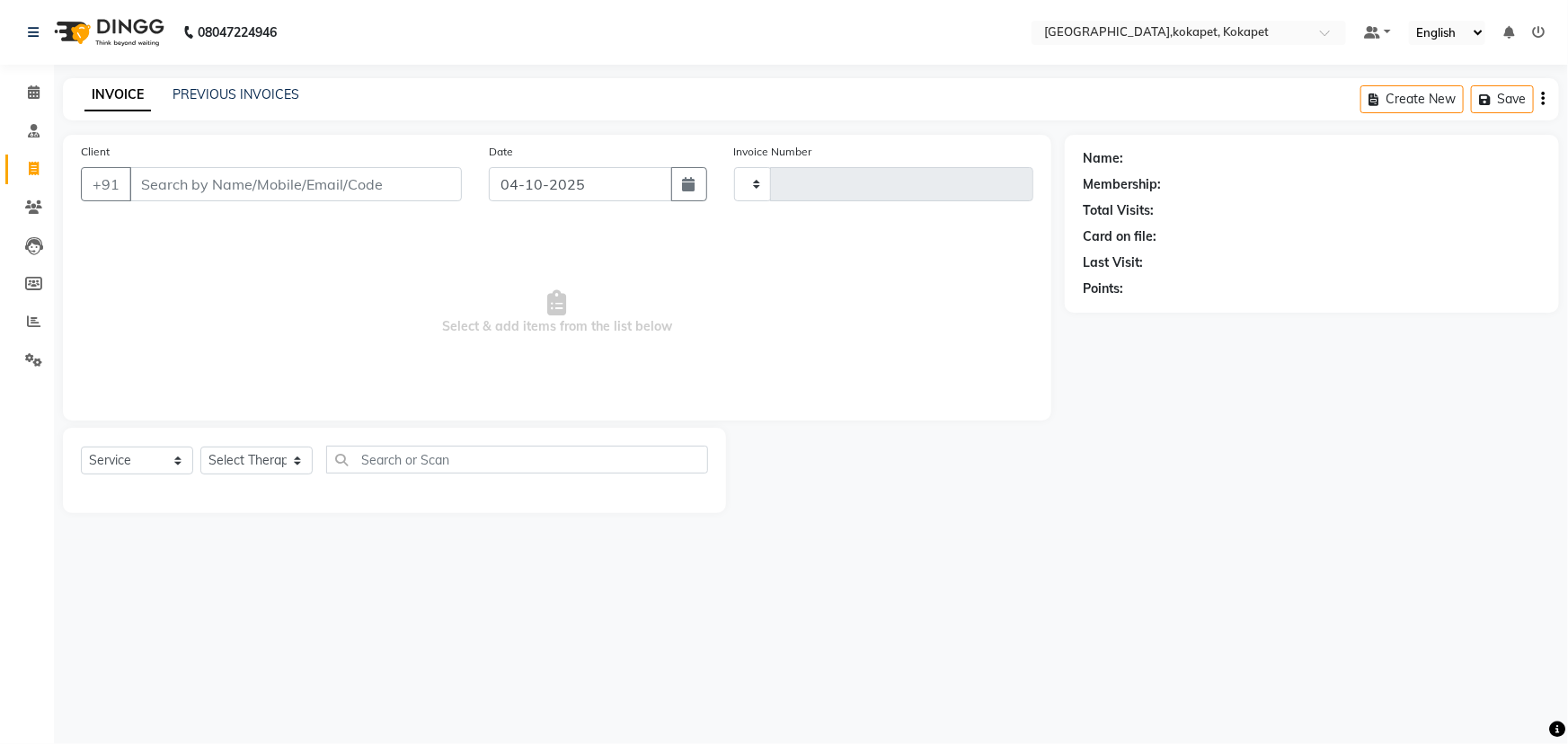
type input "0709"
select select "5849"
click at [220, 171] on input "Client" at bounding box center [296, 184] width 332 height 34
click at [220, 181] on input "Client" at bounding box center [296, 184] width 332 height 34
